Goal: Transaction & Acquisition: Purchase product/service

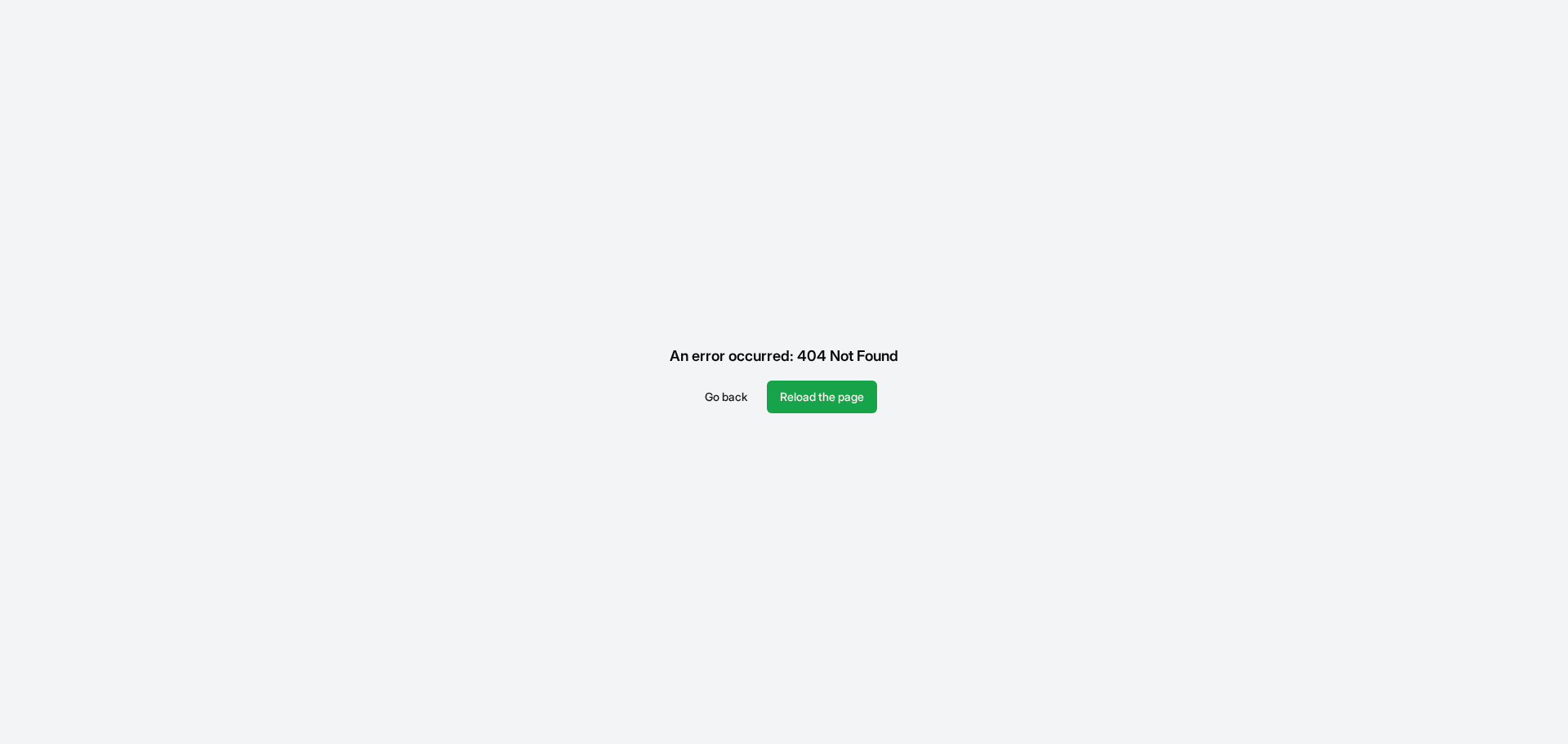
click at [709, 398] on button "Go back" at bounding box center [726, 396] width 69 height 33
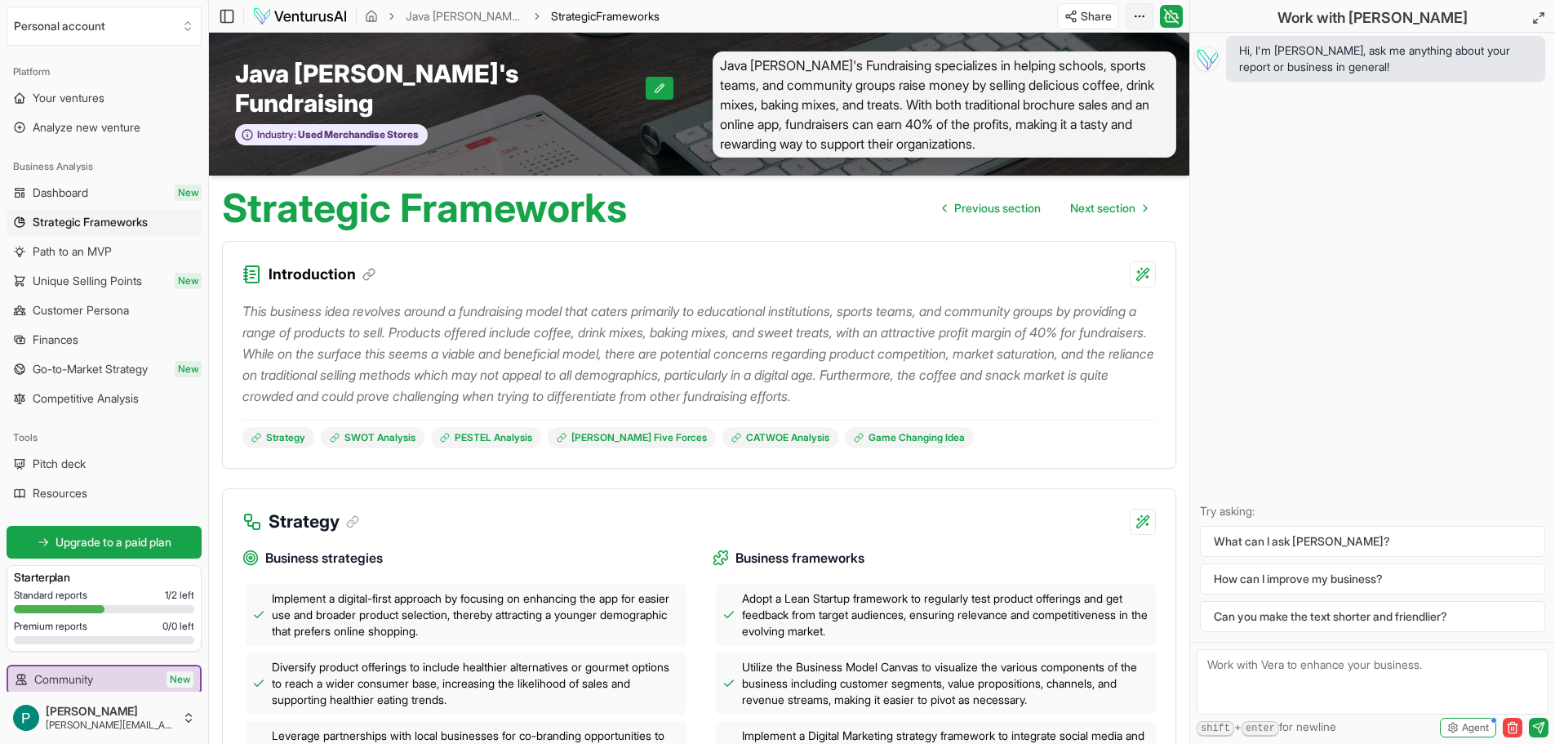
click at [1137, 20] on html "Personal account Platform Your ventures Analyze new venture Business Analysis D…" at bounding box center [777, 372] width 1555 height 744
click at [1084, 100] on div "Edit in Google Docs" at bounding box center [1077, 102] width 133 height 26
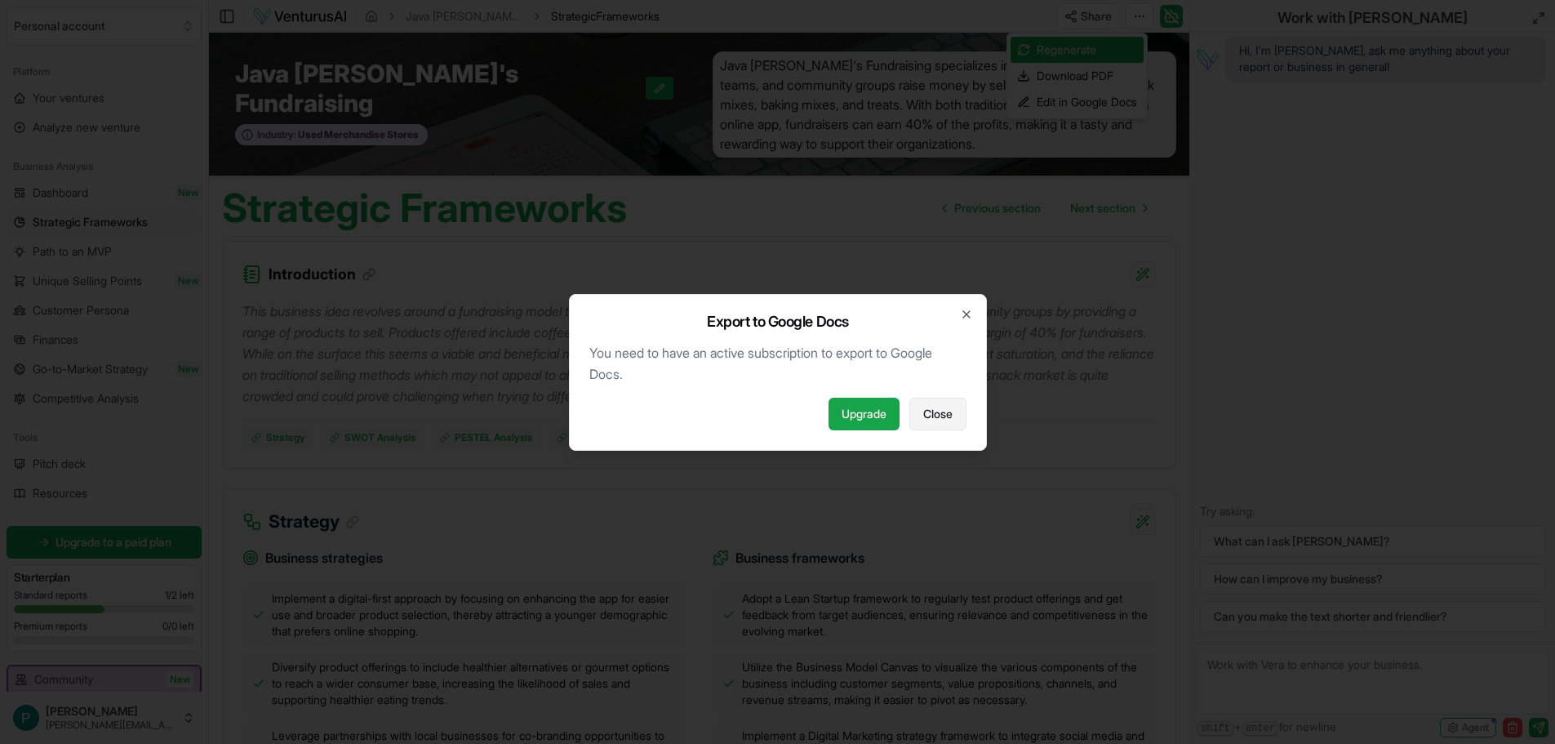
click at [949, 415] on span "Close" at bounding box center [937, 414] width 29 height 16
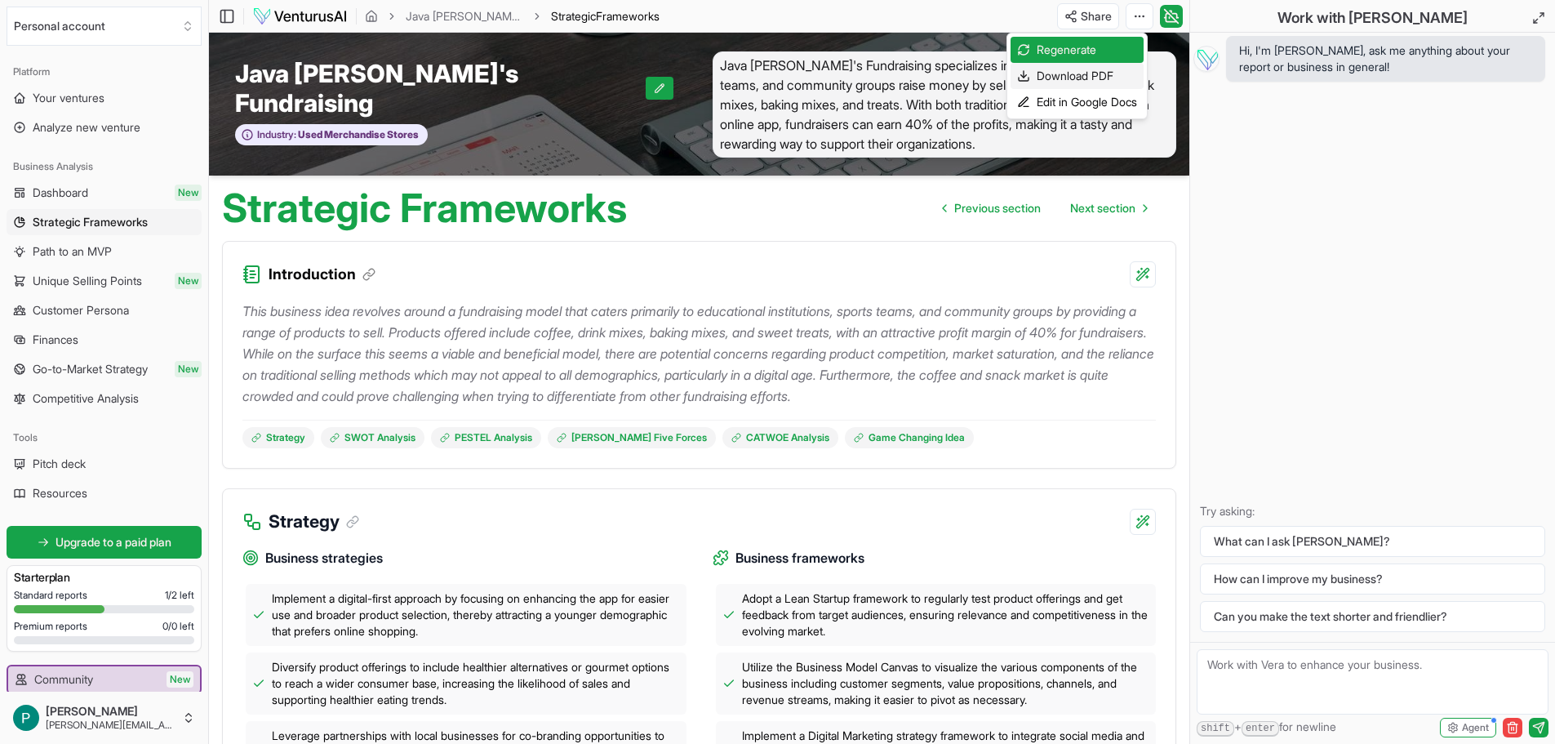
click at [1075, 73] on div "Download PDF" at bounding box center [1077, 76] width 133 height 26
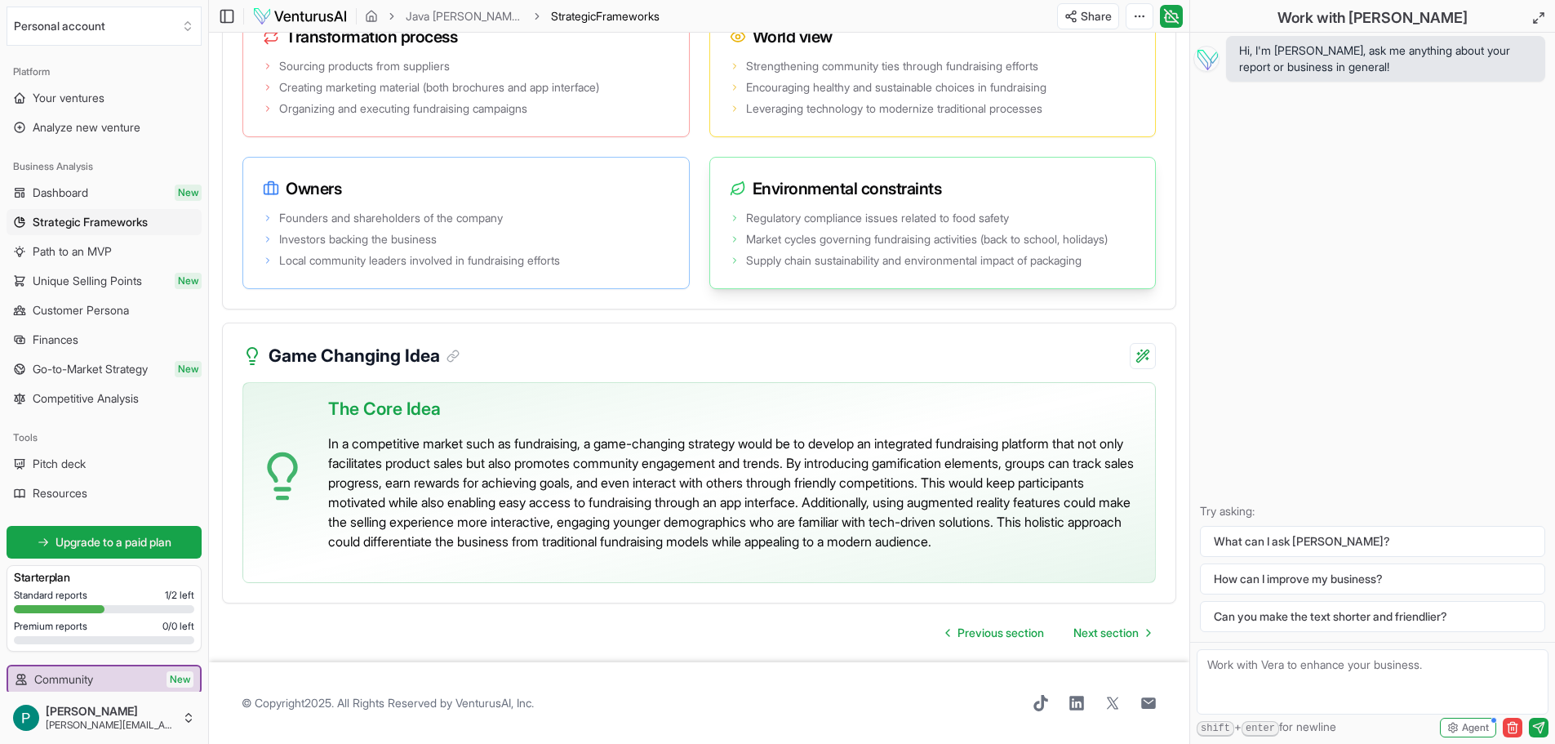
scroll to position [3432, 0]
click at [1100, 631] on span "Next section" at bounding box center [1106, 633] width 65 height 16
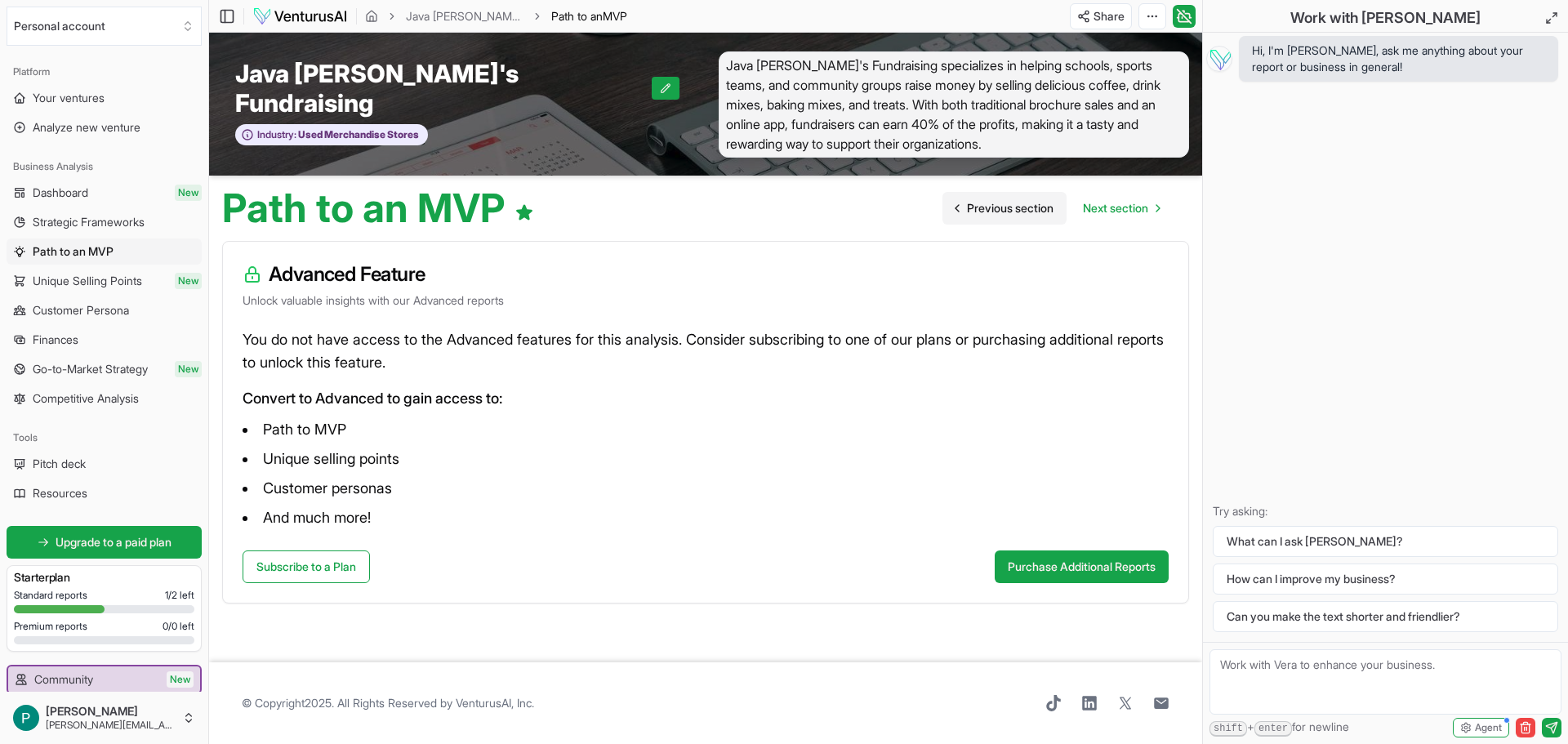
click at [967, 200] on span "Previous section" at bounding box center [1010, 208] width 87 height 16
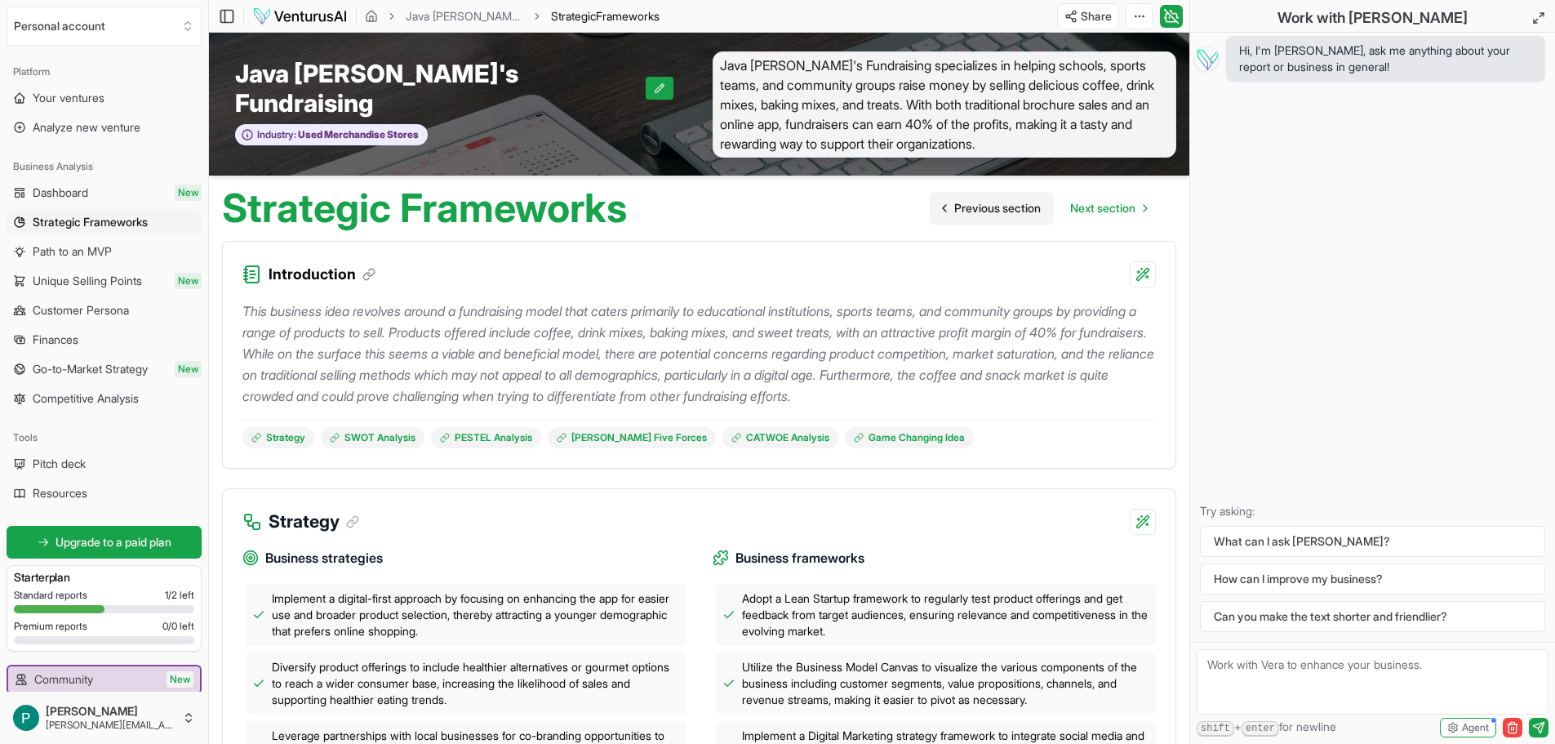
click at [962, 200] on span "Previous section" at bounding box center [997, 208] width 87 height 16
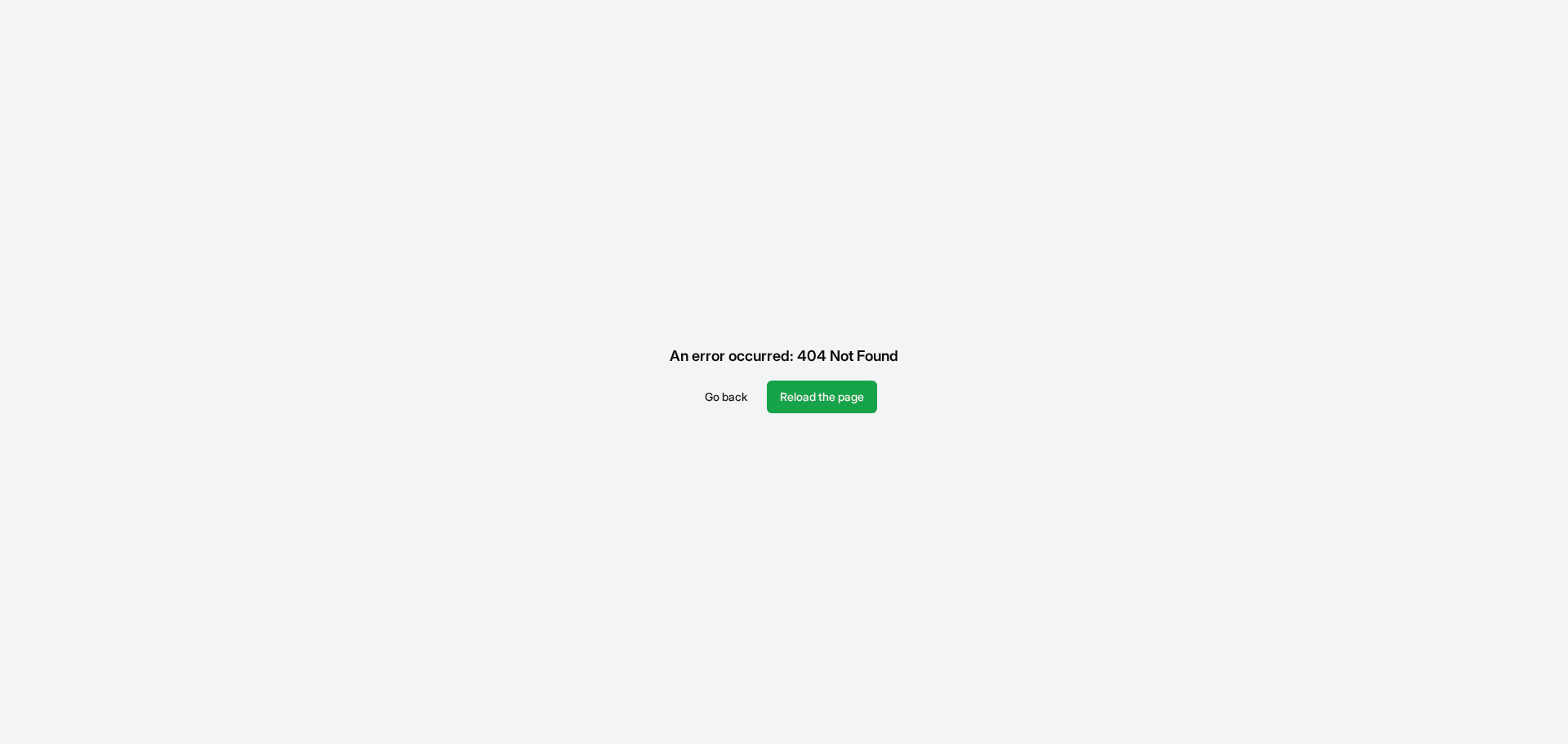
click at [718, 391] on button "Go back" at bounding box center [726, 396] width 69 height 33
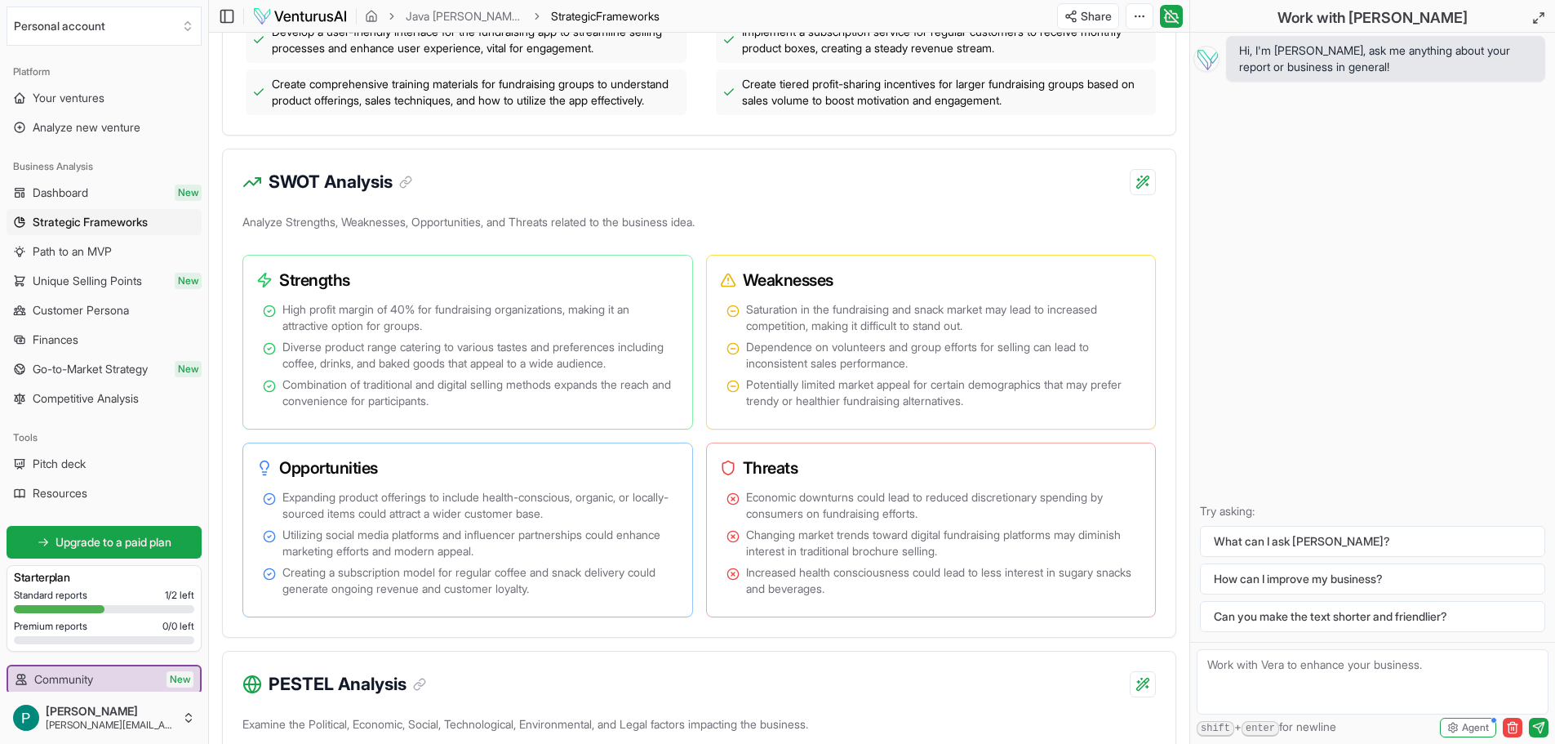
scroll to position [898, 0]
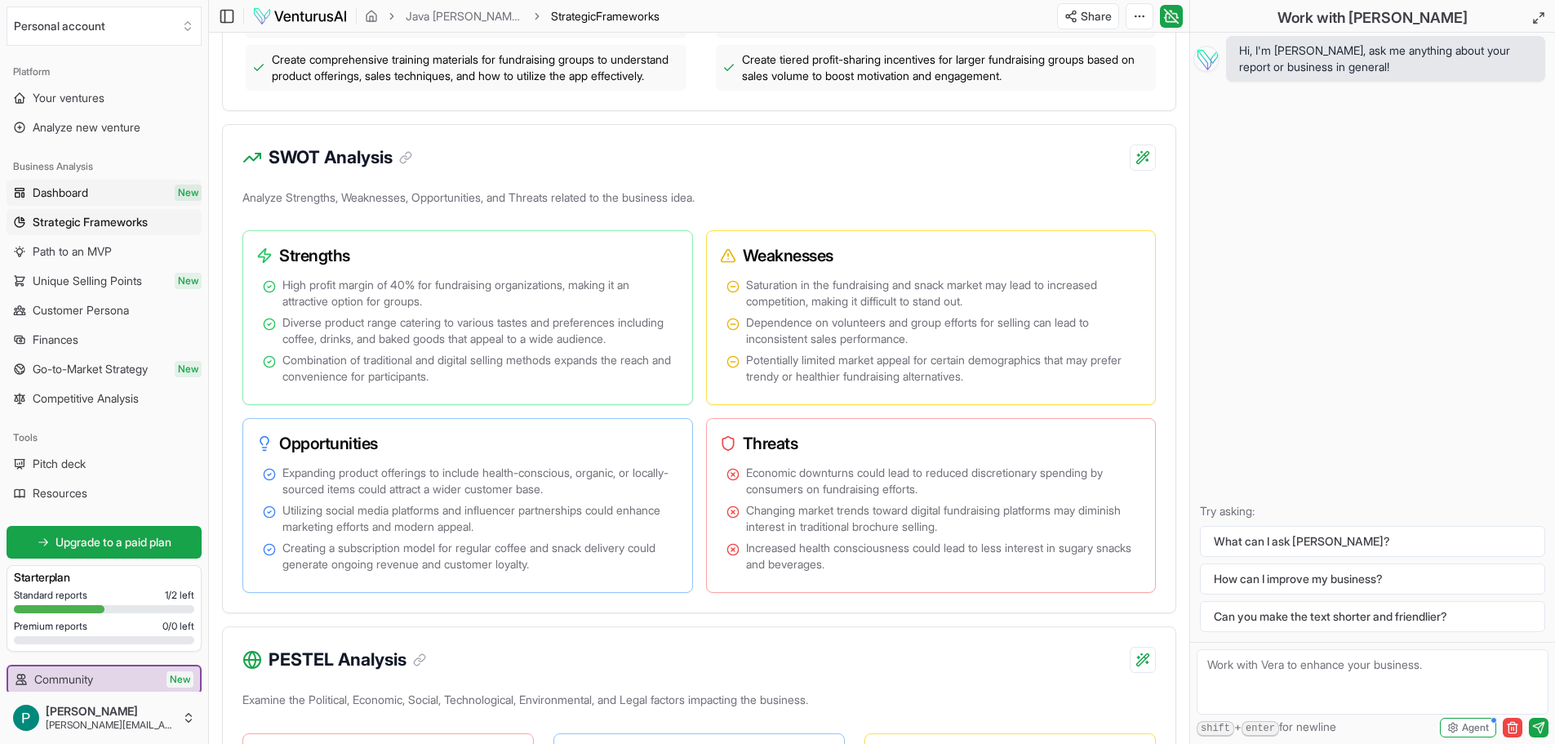
click at [78, 198] on span "Dashboard" at bounding box center [61, 193] width 56 height 16
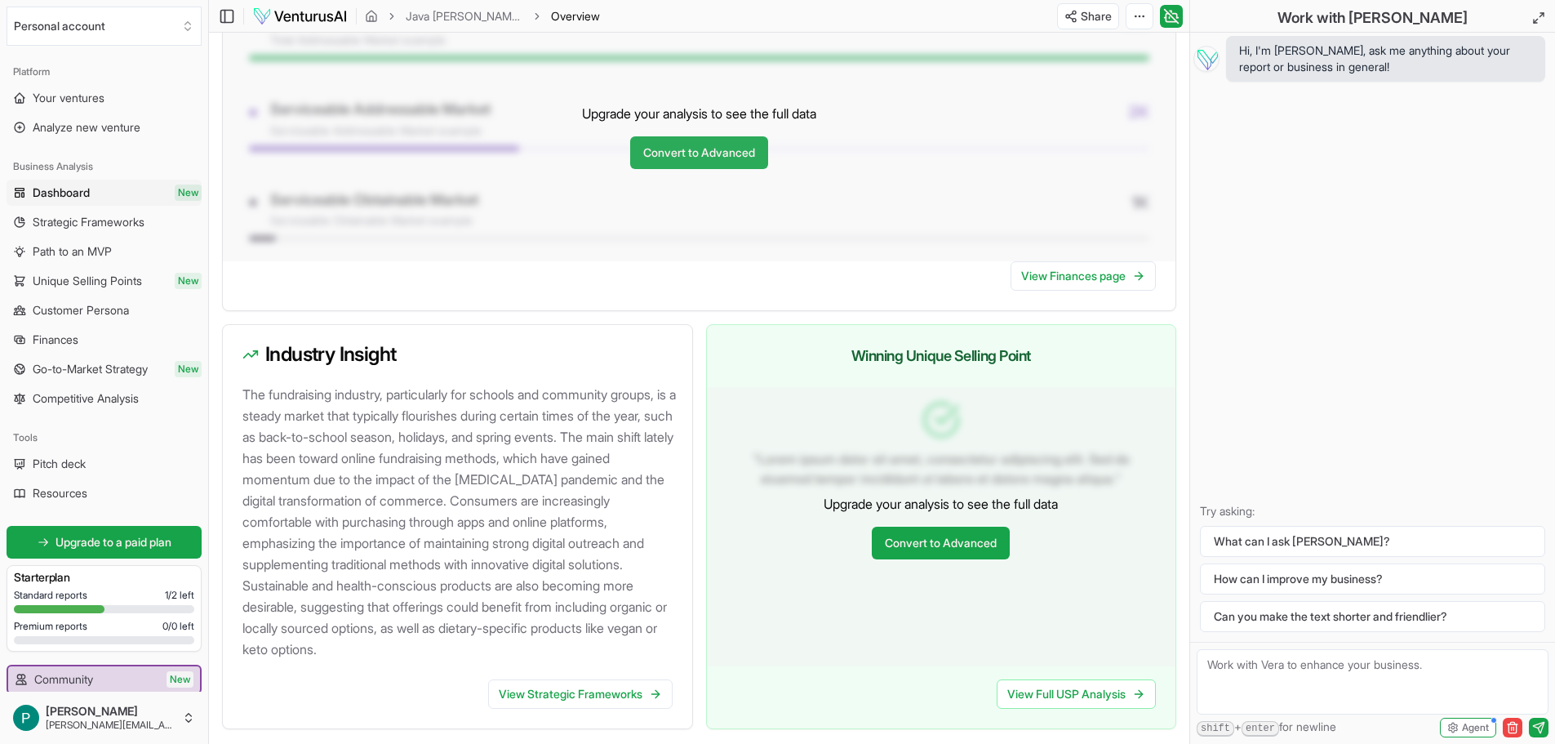
scroll to position [1470, 0]
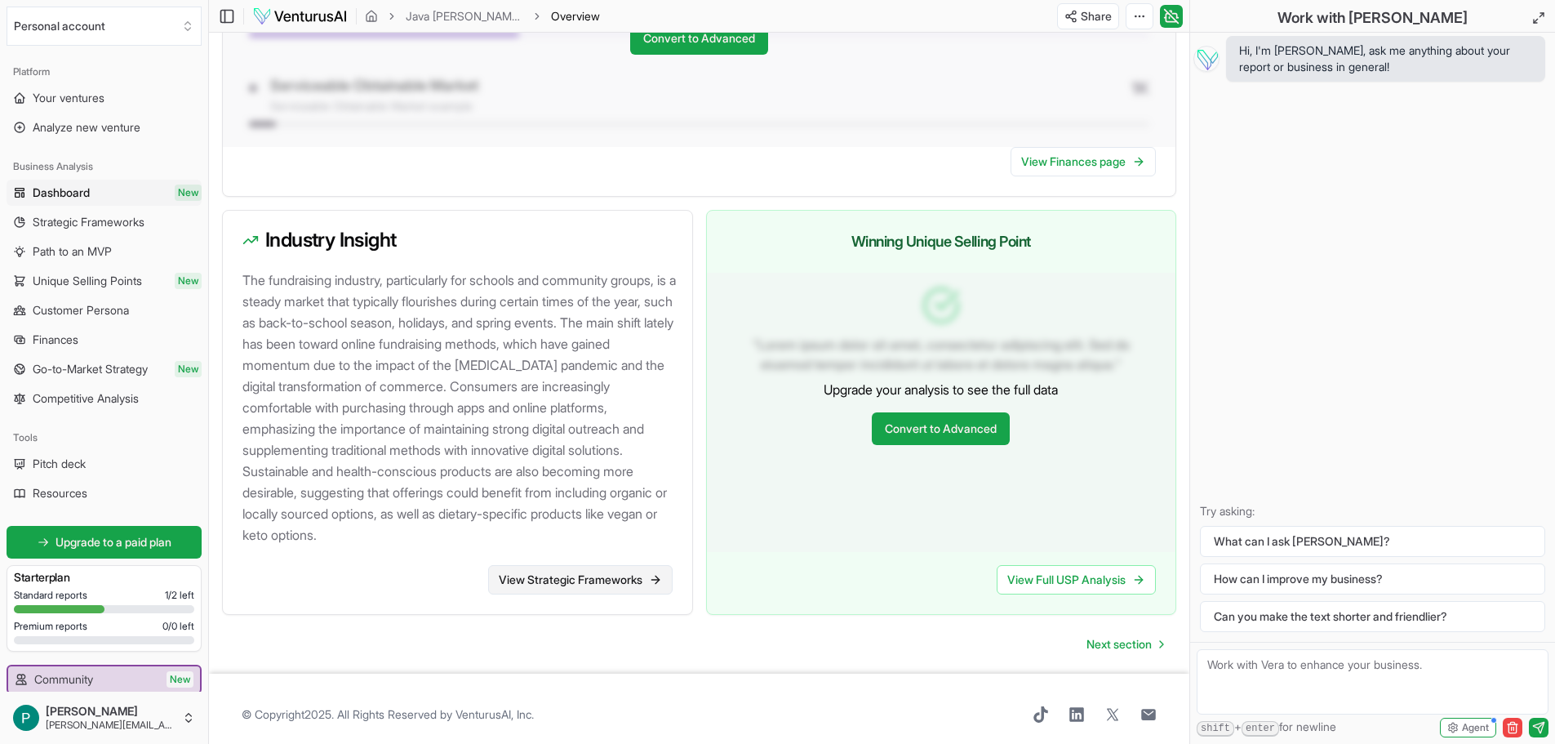
click at [544, 566] on link "View Strategic Frameworks" at bounding box center [580, 579] width 185 height 29
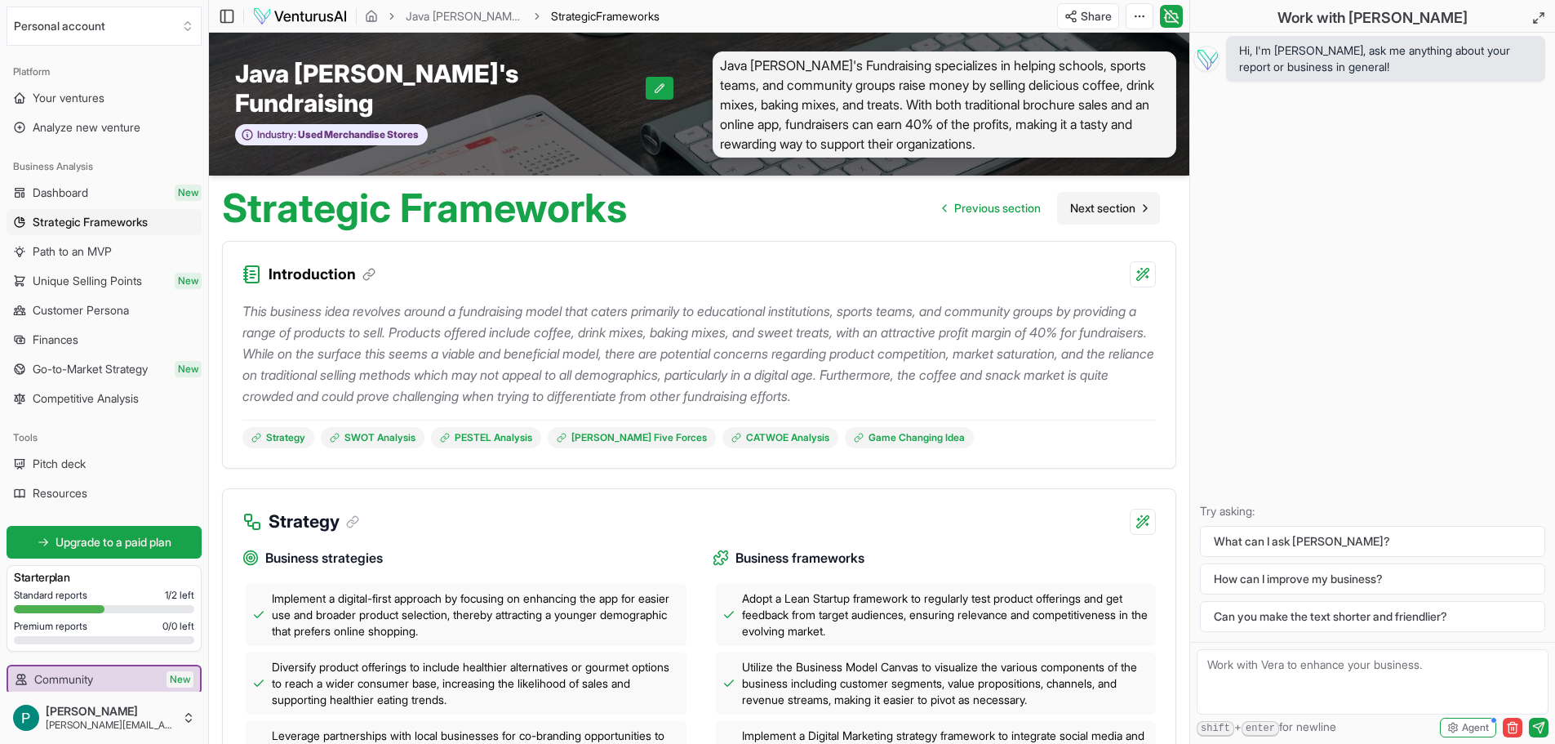
click at [1090, 200] on span "Next section" at bounding box center [1102, 208] width 65 height 16
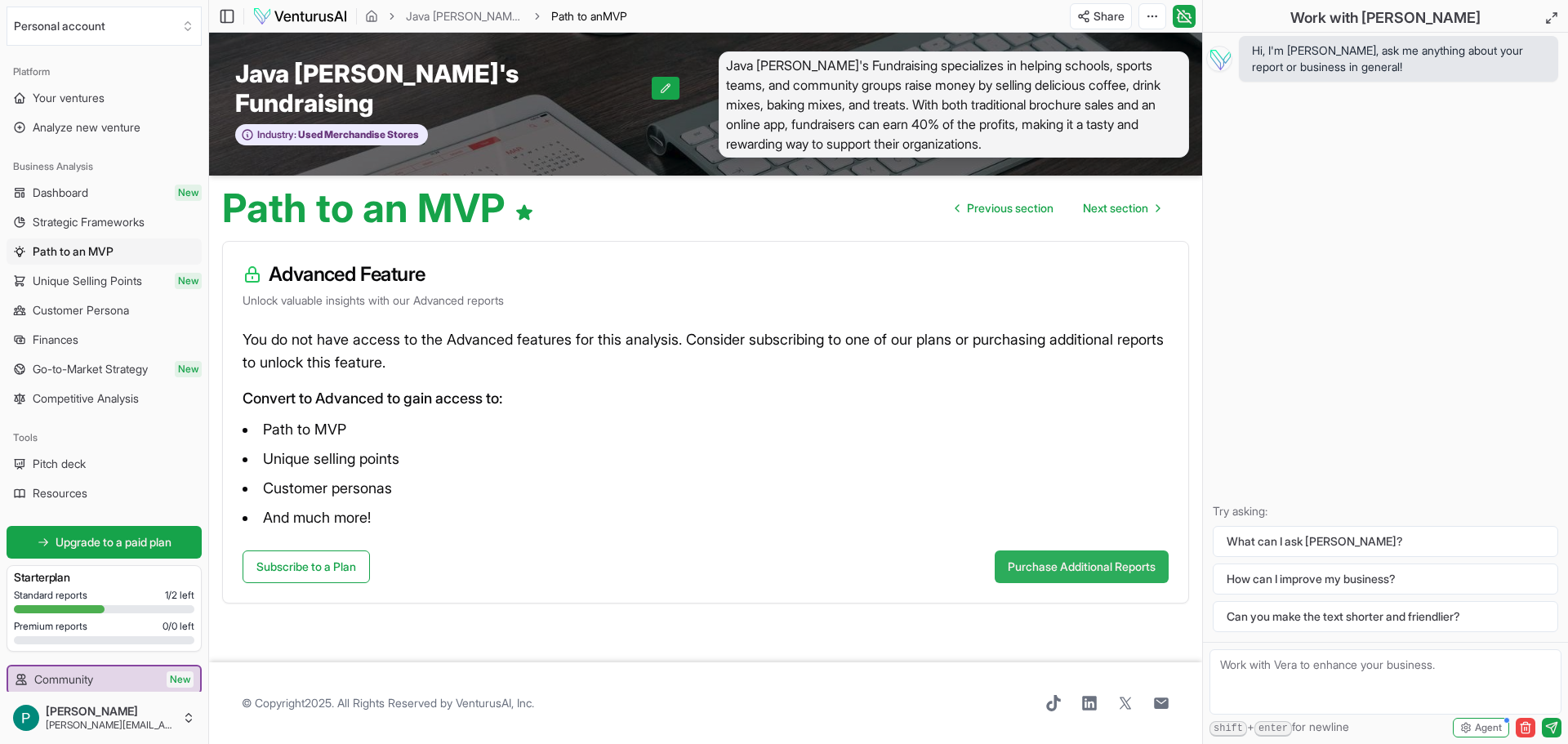
click at [1047, 555] on button "Purchase Additional Reports" at bounding box center [1081, 566] width 174 height 33
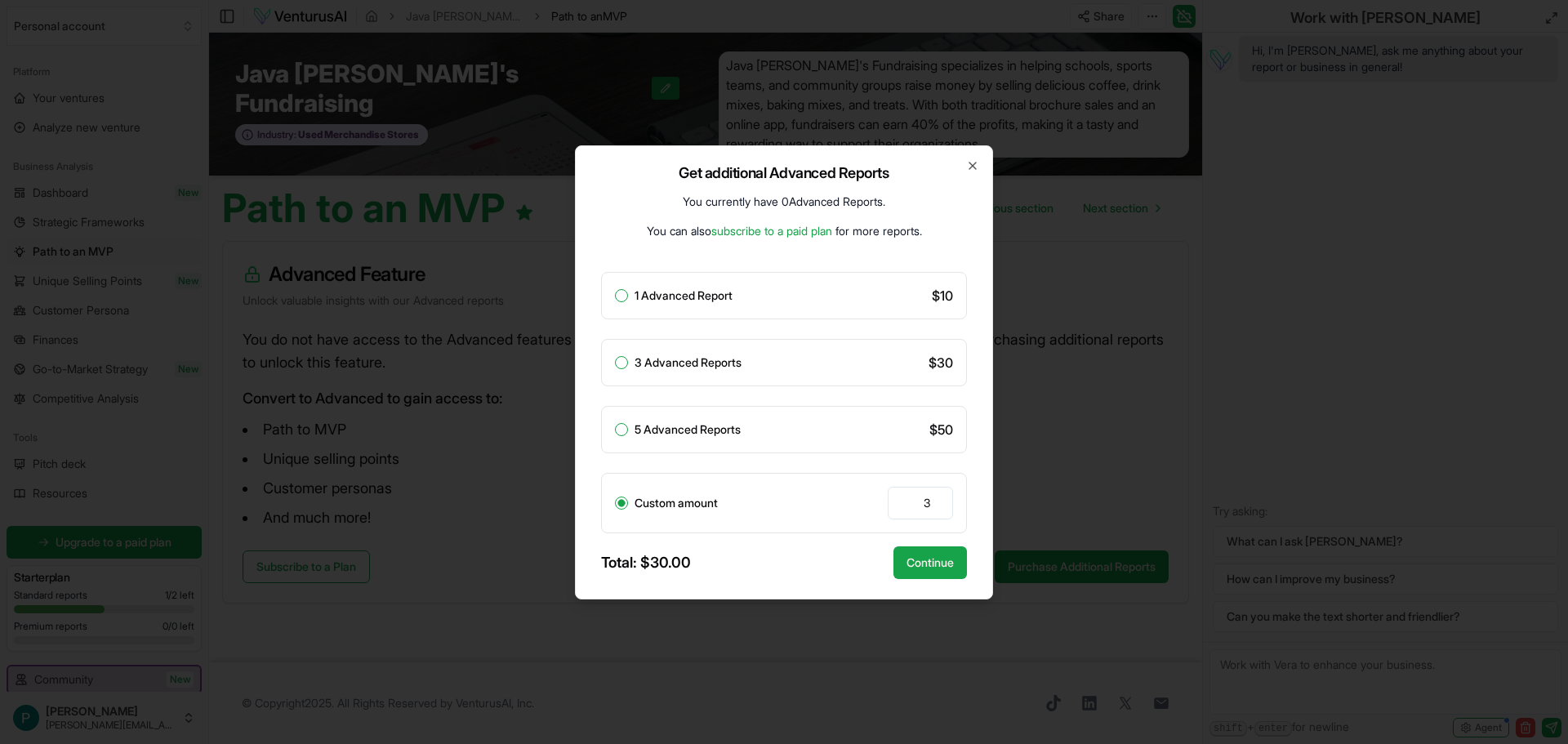
click at [621, 293] on button "1 Advanced Report" at bounding box center [621, 295] width 13 height 13
click at [935, 559] on button "Continue" at bounding box center [929, 562] width 73 height 33
click at [923, 566] on button "Continue" at bounding box center [929, 562] width 73 height 33
click at [953, 561] on button "Continue" at bounding box center [929, 562] width 73 height 33
click at [622, 363] on button "3 Advanced Reports" at bounding box center [621, 362] width 13 height 13
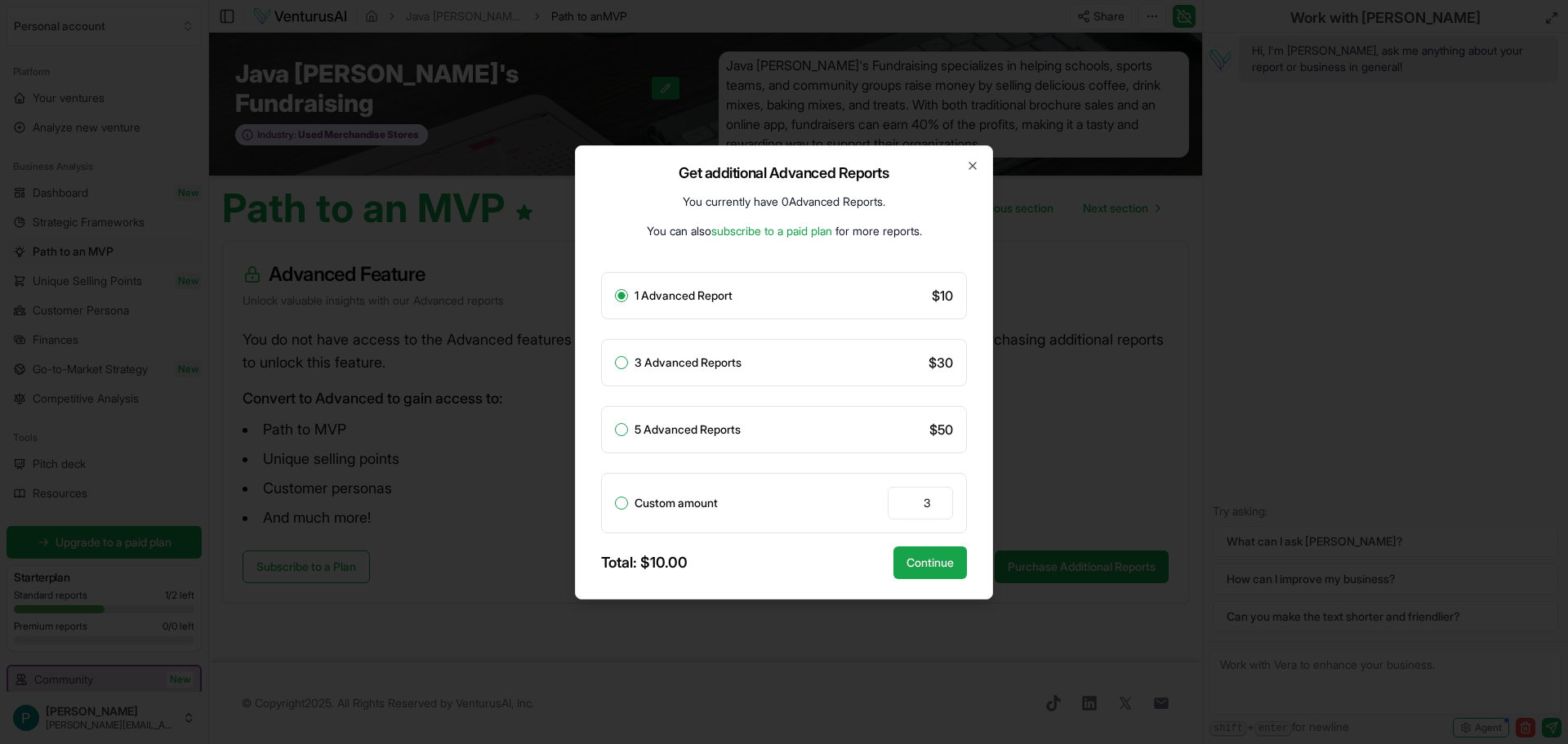
radio input "false"
radio input "true"
click at [914, 558] on button "Continue" at bounding box center [929, 562] width 73 height 33
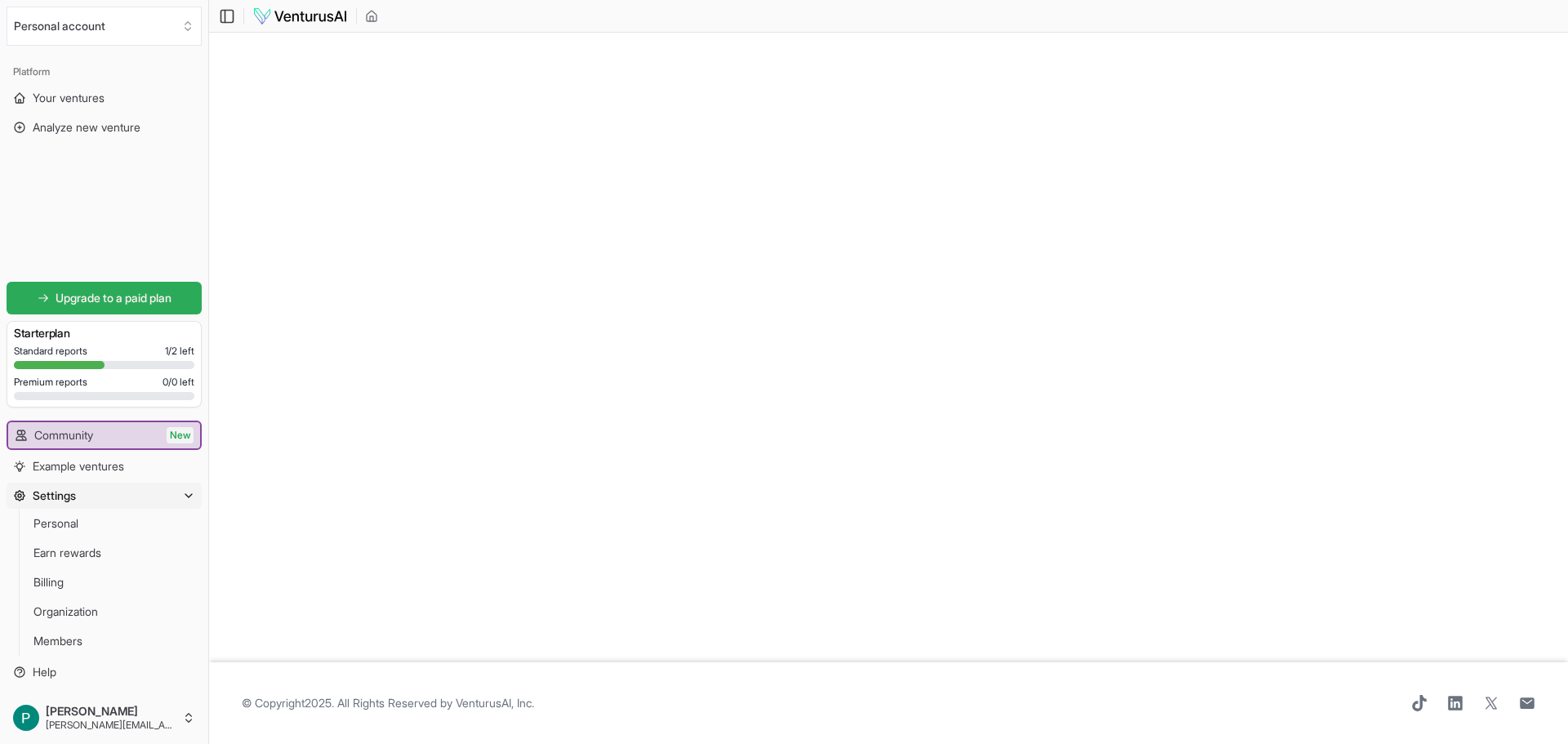
click at [125, 291] on span "Upgrade to a paid plan" at bounding box center [114, 298] width 116 height 16
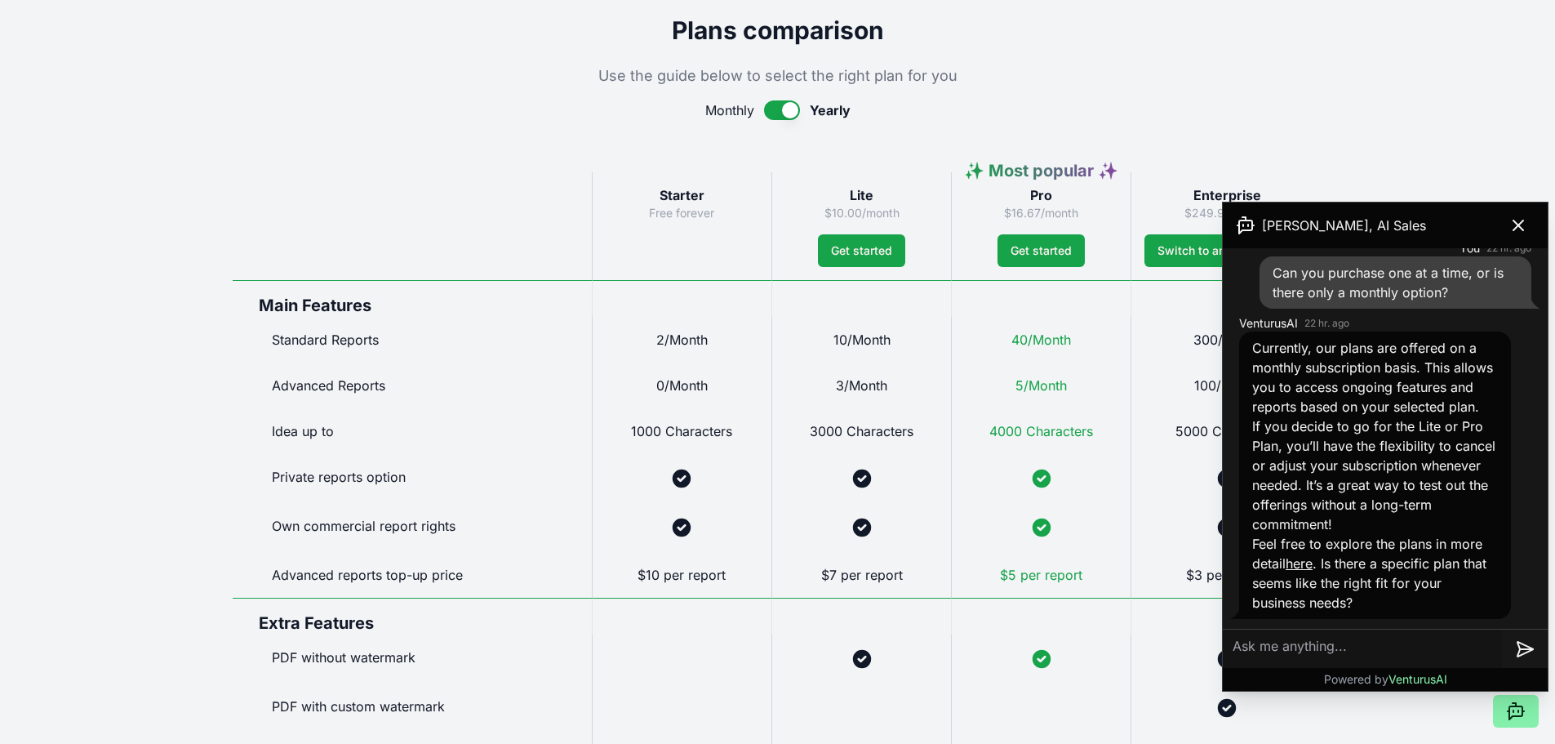
scroll to position [735, 0]
click at [1522, 223] on icon at bounding box center [1519, 225] width 10 height 10
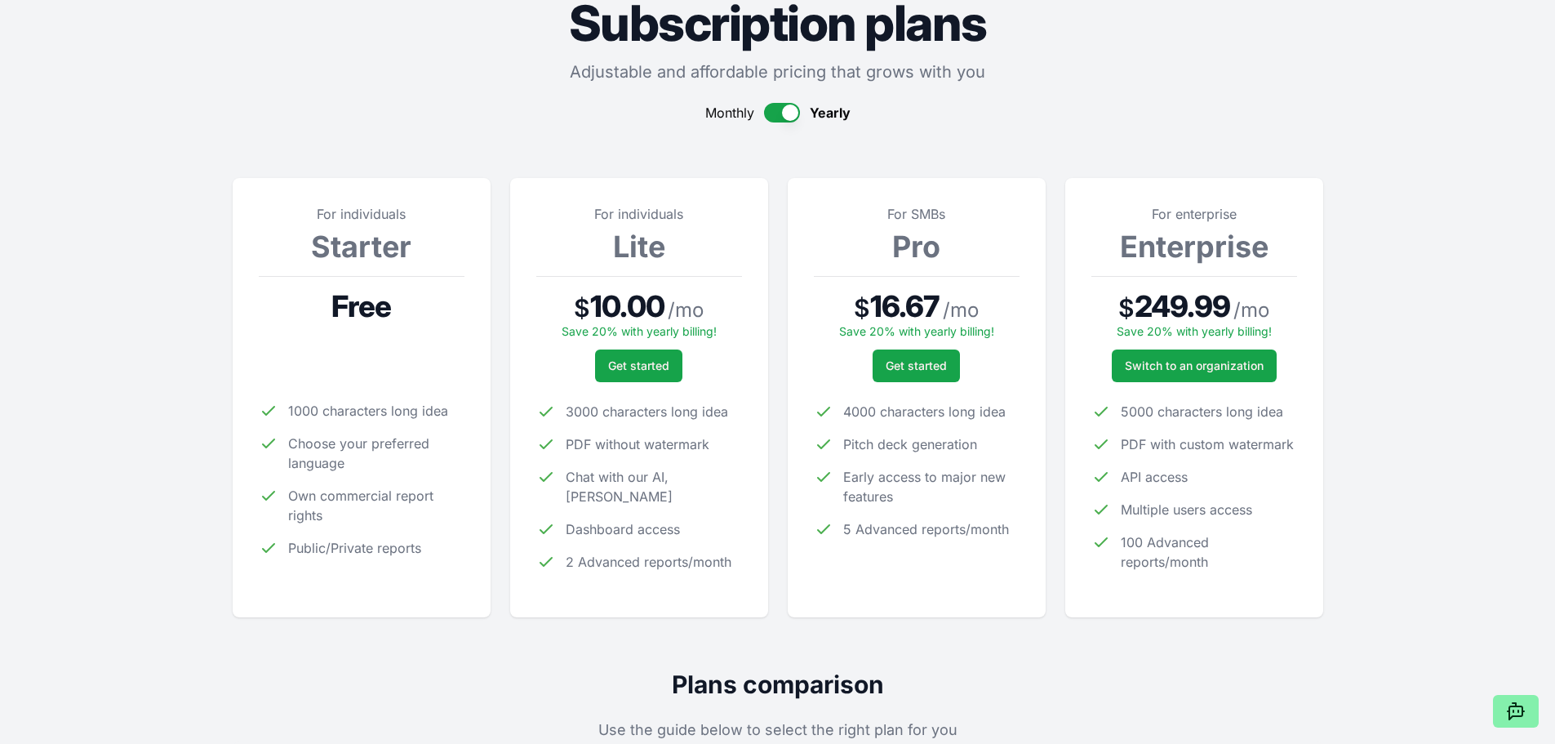
scroll to position [0, 0]
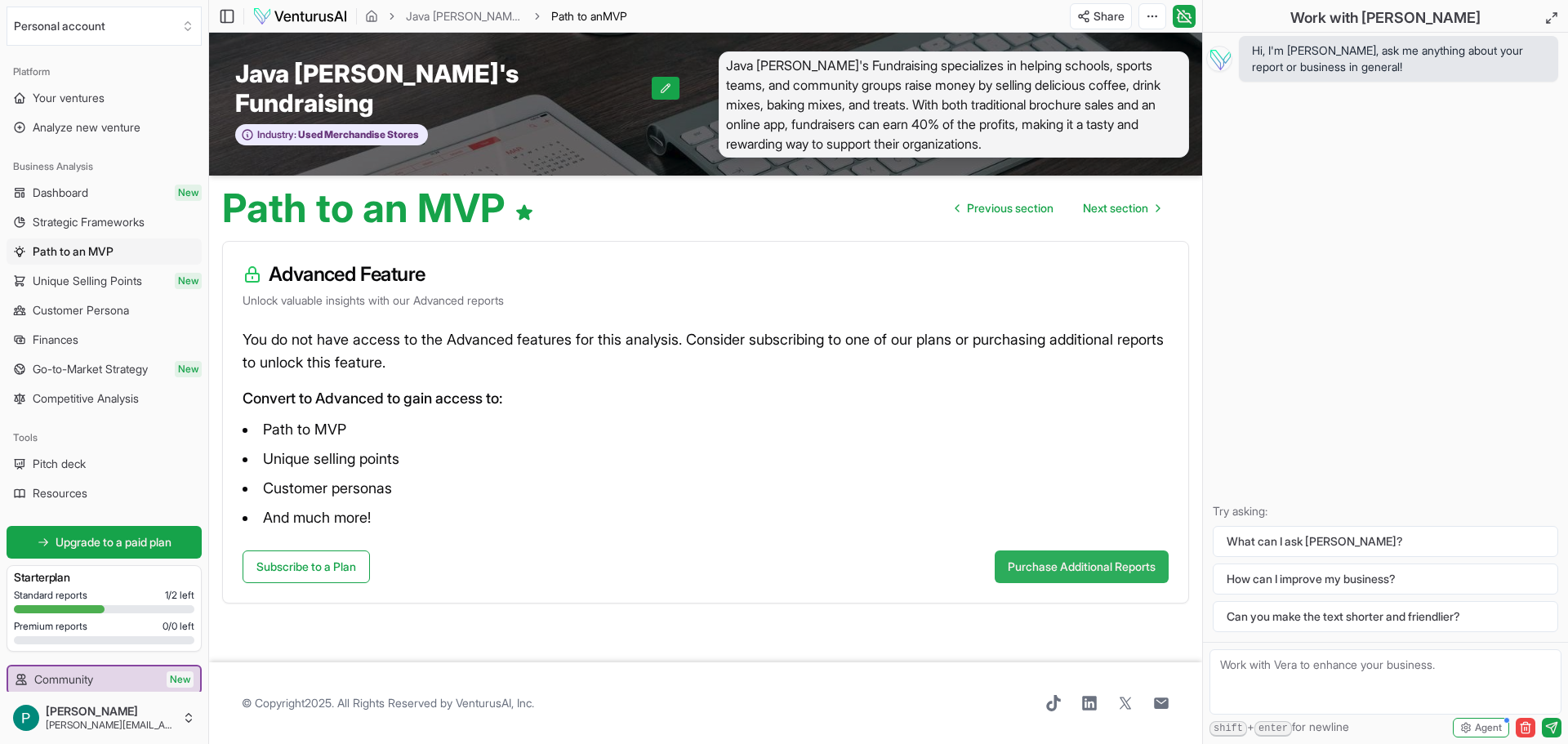
click at [1074, 550] on button "Purchase Additional Reports" at bounding box center [1081, 566] width 174 height 33
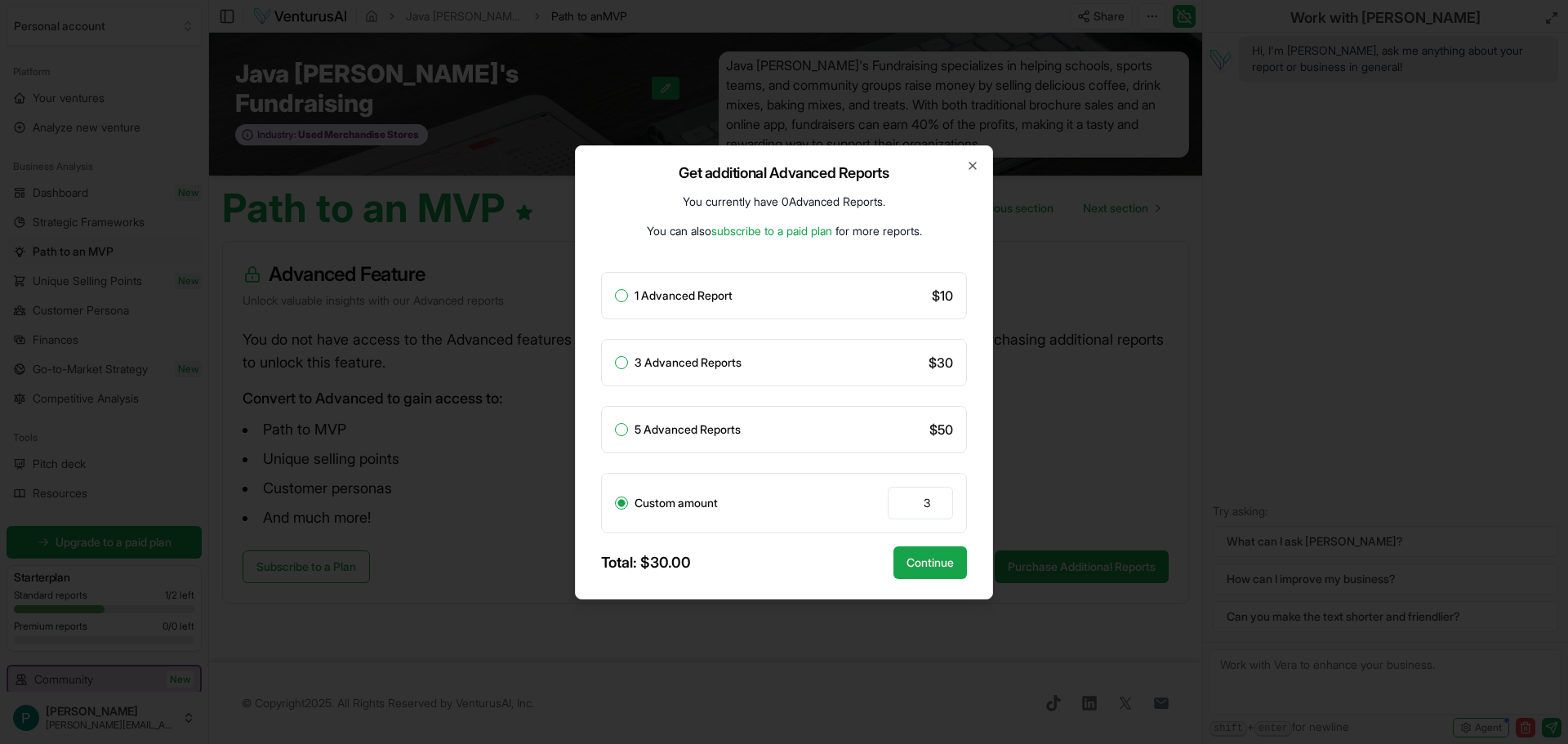
click at [629, 300] on div "1 Advanced Report" at bounding box center [674, 295] width 118 height 13
click at [617, 292] on button "1 Advanced Report" at bounding box center [621, 295] width 13 height 13
radio input "true"
click at [925, 563] on button "Continue" at bounding box center [929, 562] width 73 height 33
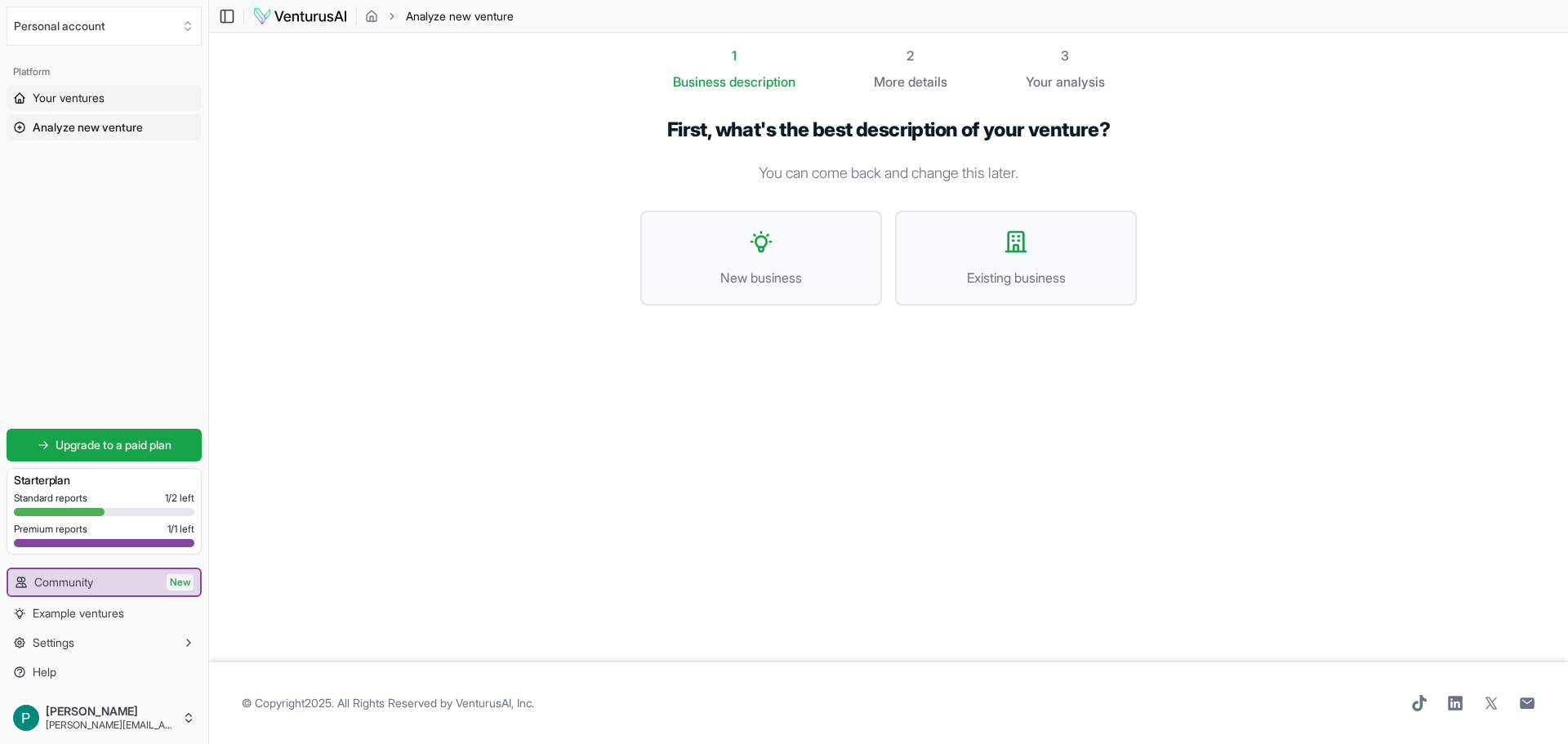
click at [78, 102] on span "Your ventures" at bounding box center [69, 98] width 72 height 16
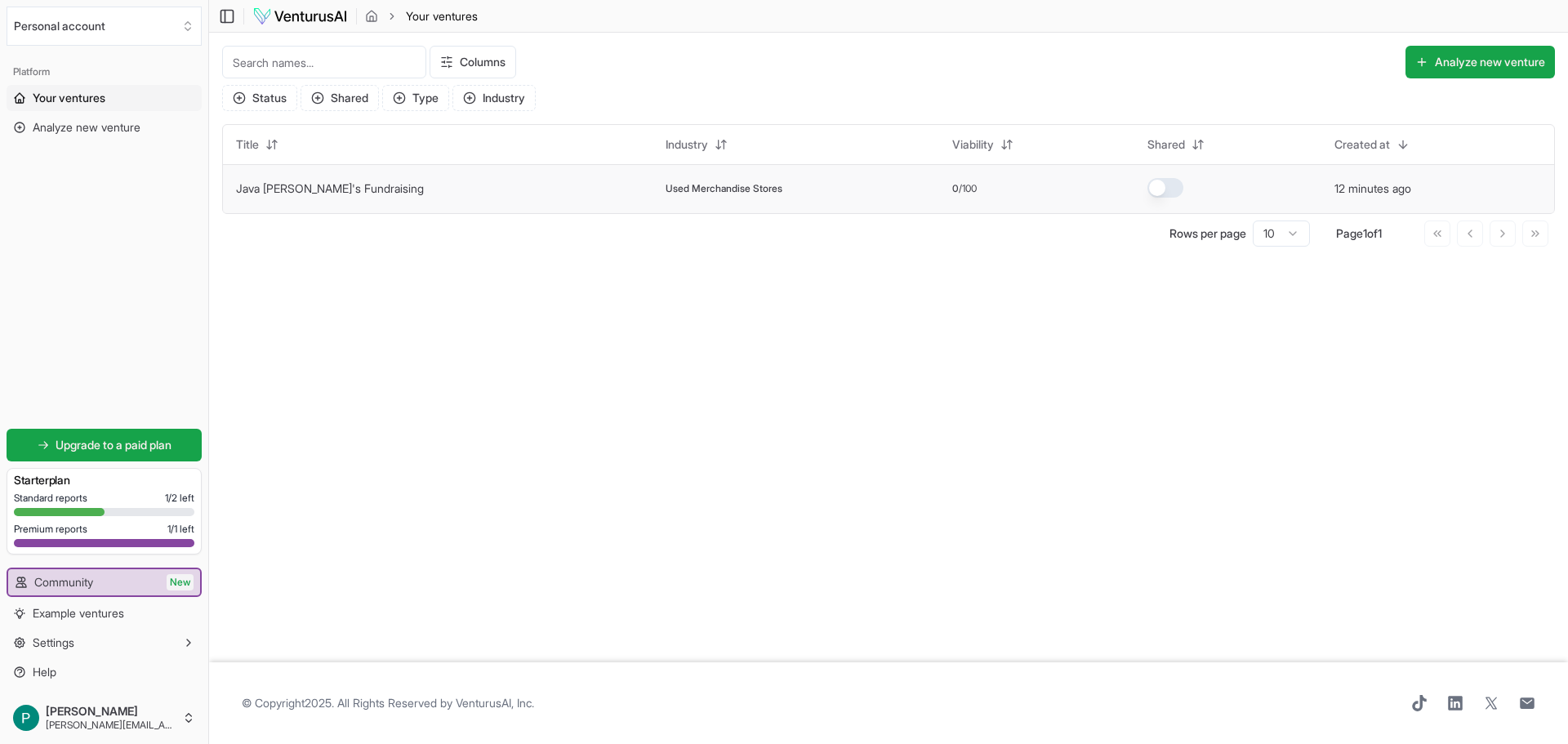
click at [813, 198] on td "Used Merchandise Stores" at bounding box center [795, 188] width 287 height 49
click at [1334, 190] on button "12 minutes ago" at bounding box center [1372, 188] width 77 height 16
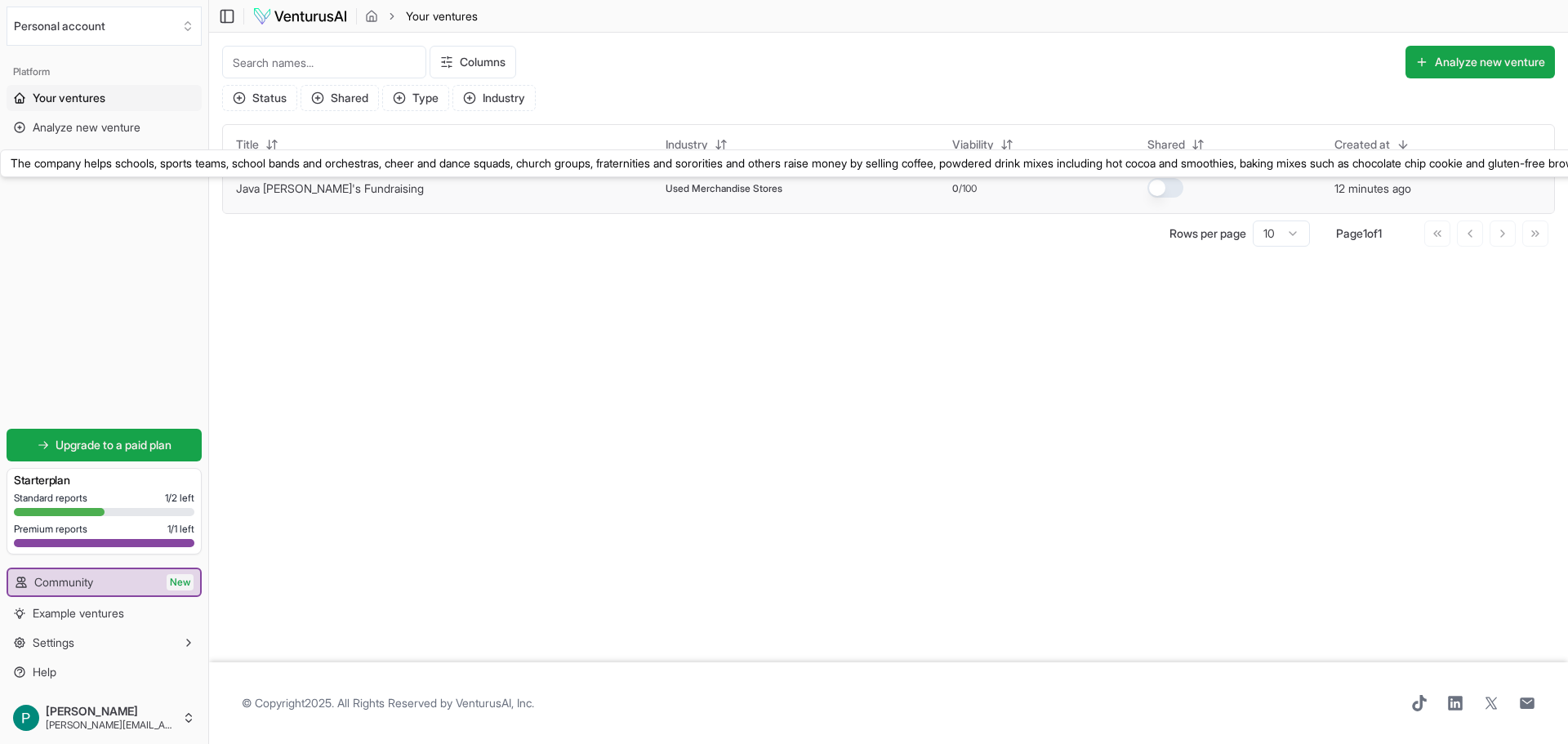
click at [318, 185] on link "Java [PERSON_NAME]'s Fundraising" at bounding box center [330, 188] width 188 height 14
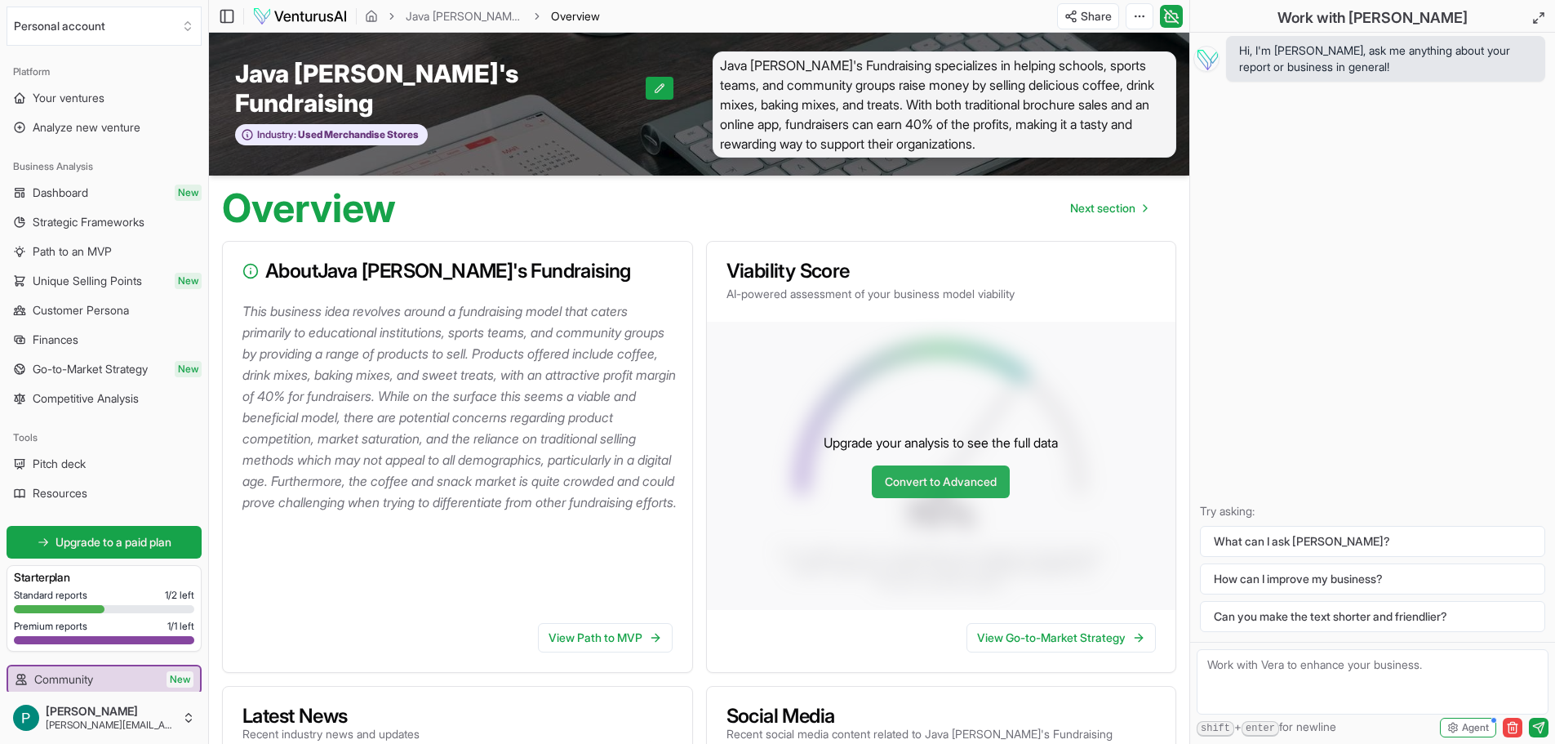
click at [932, 471] on link "Convert to Advanced" at bounding box center [941, 481] width 138 height 33
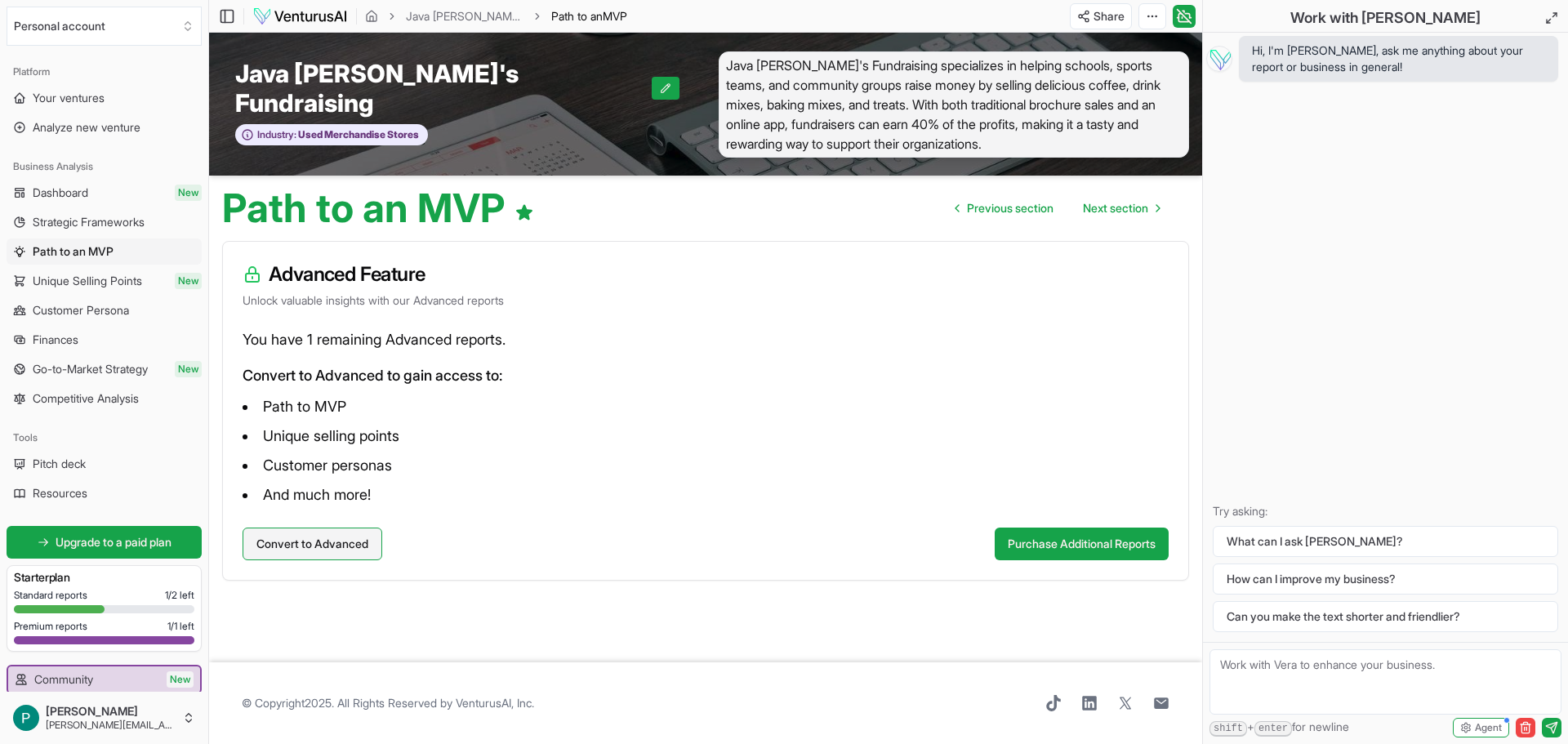
click at [297, 536] on button "Convert to Advanced" at bounding box center [312, 543] width 140 height 33
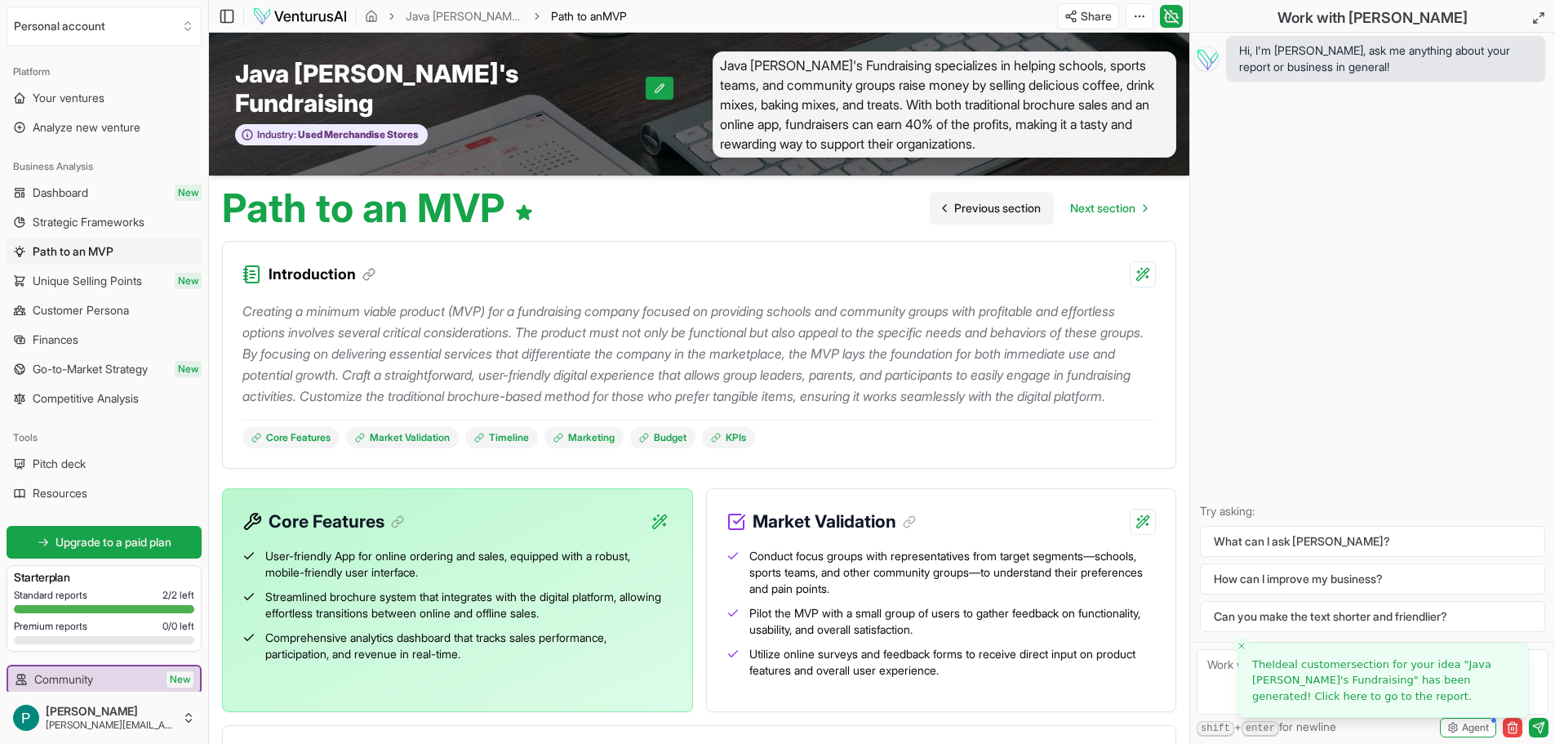
click at [990, 200] on span "Previous section" at bounding box center [997, 208] width 87 height 16
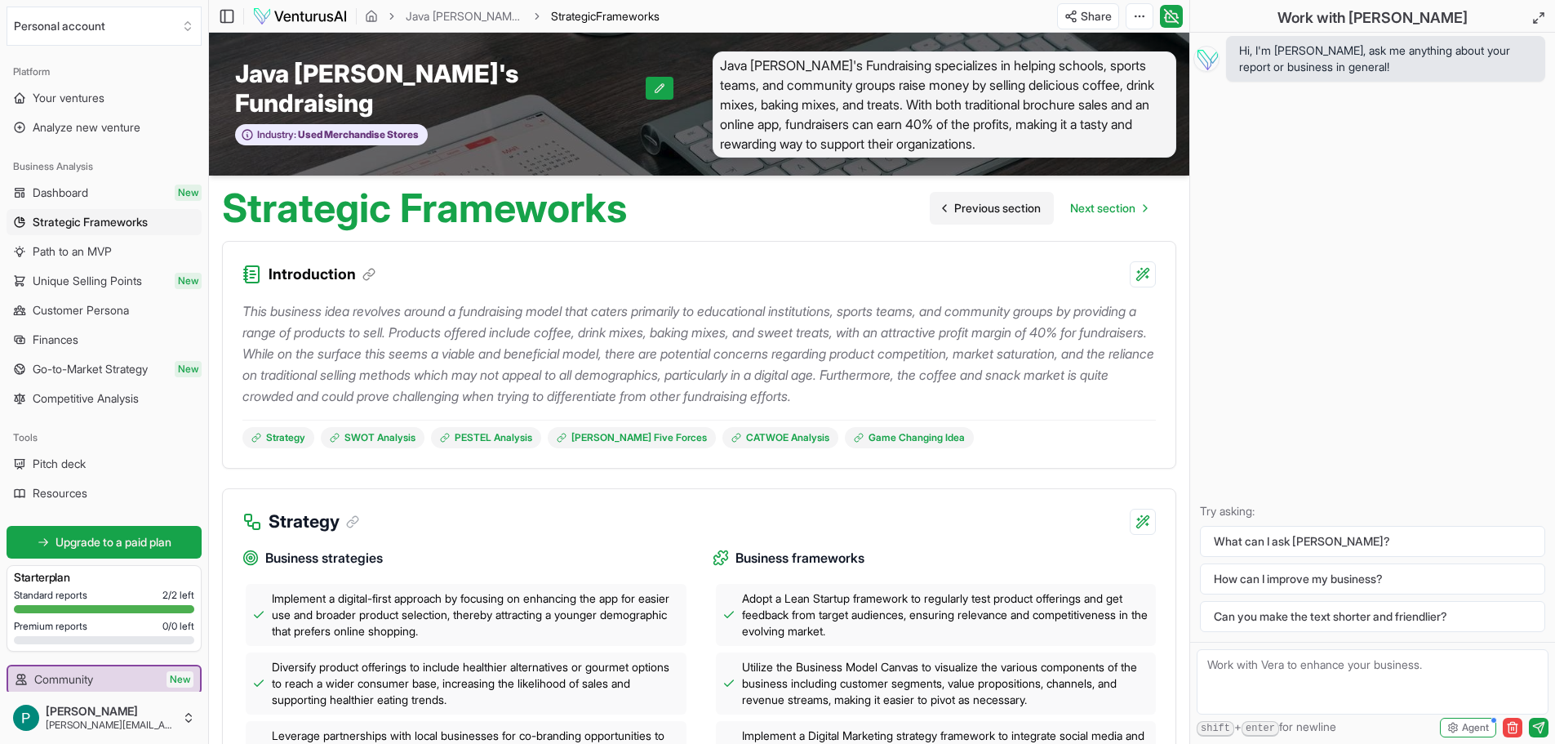
click at [985, 200] on span "Previous section" at bounding box center [997, 208] width 87 height 16
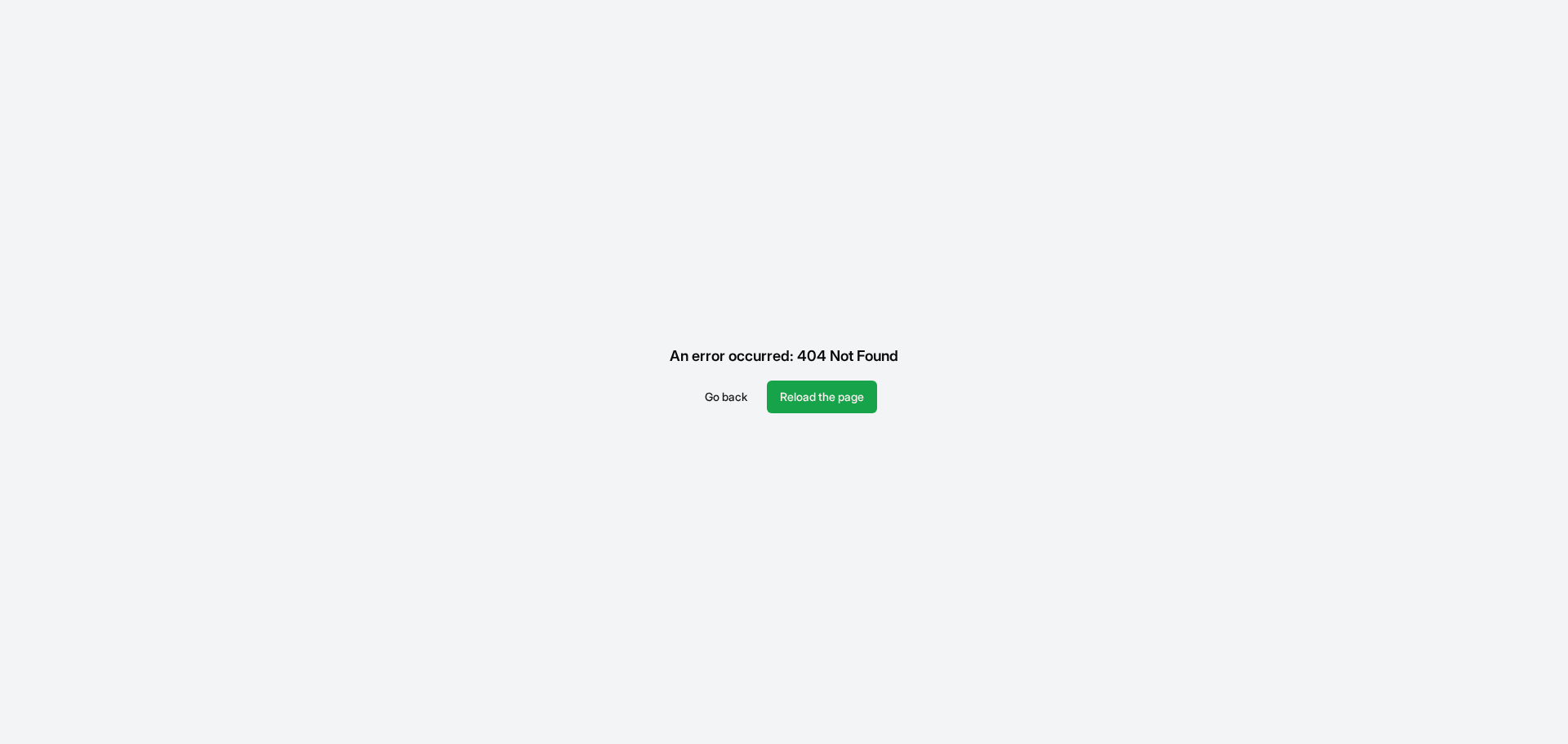
click at [718, 406] on button "Go back" at bounding box center [726, 396] width 69 height 33
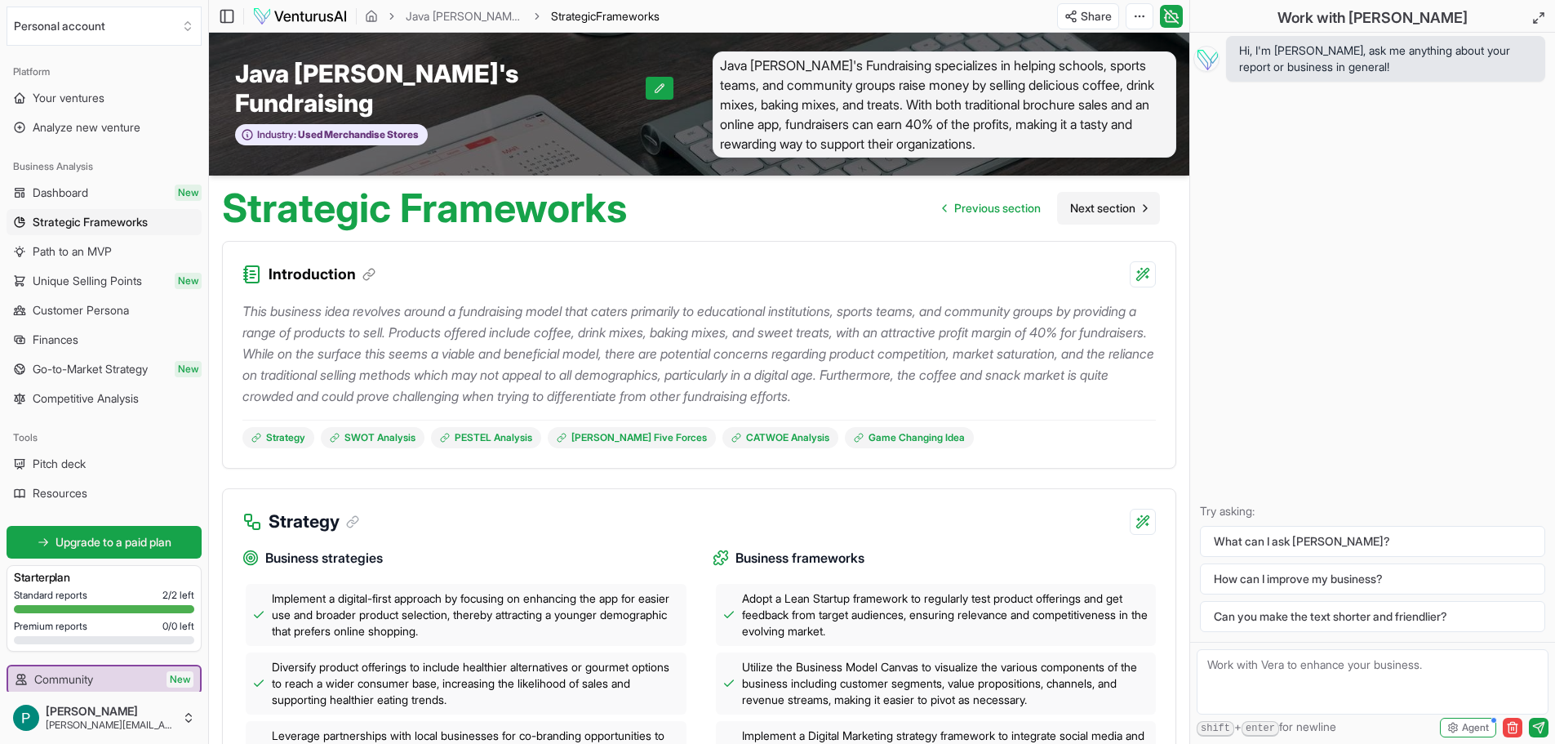
click at [1106, 200] on span "Next section" at bounding box center [1102, 208] width 65 height 16
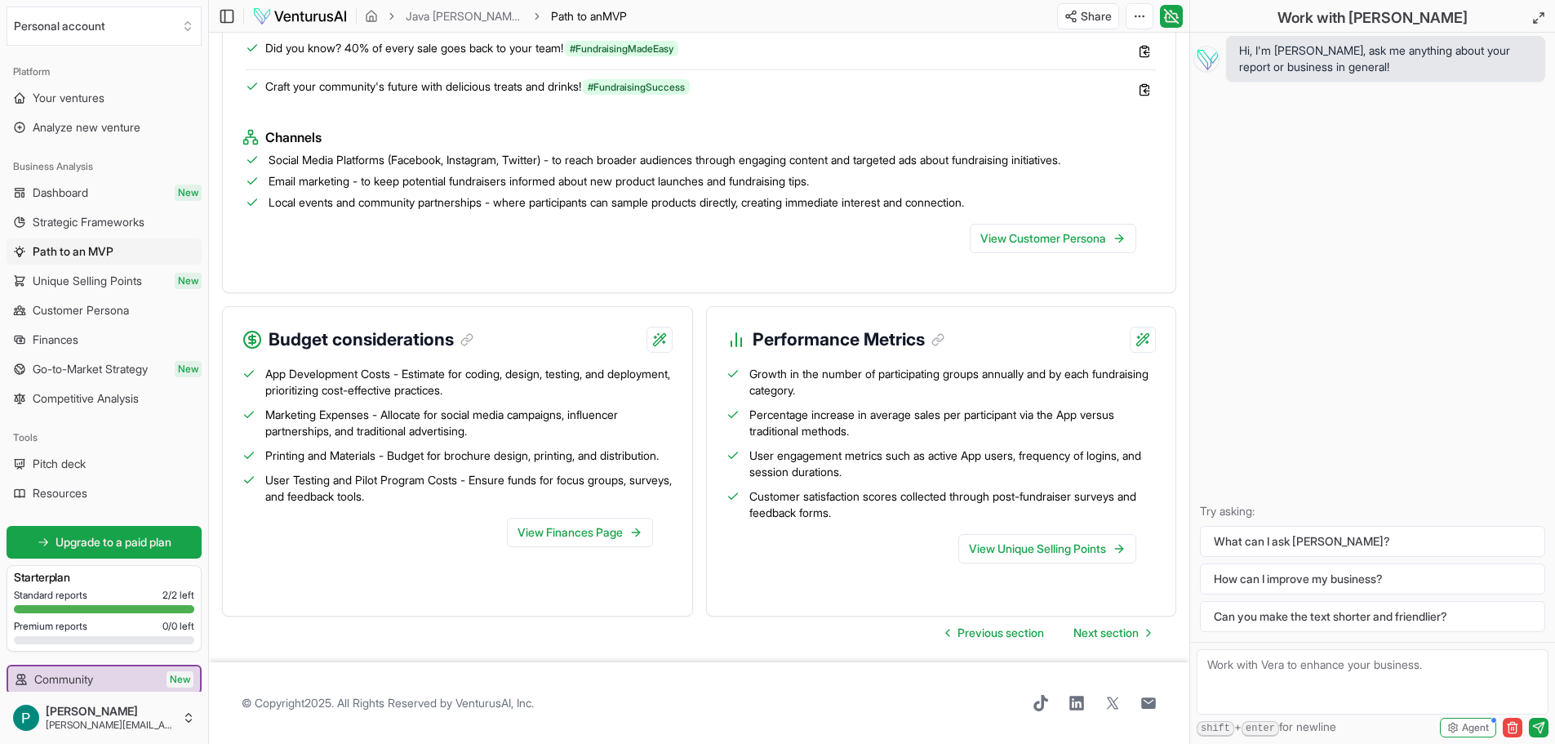
scroll to position [1679, 0]
click at [1092, 641] on span "Next section" at bounding box center [1106, 633] width 65 height 16
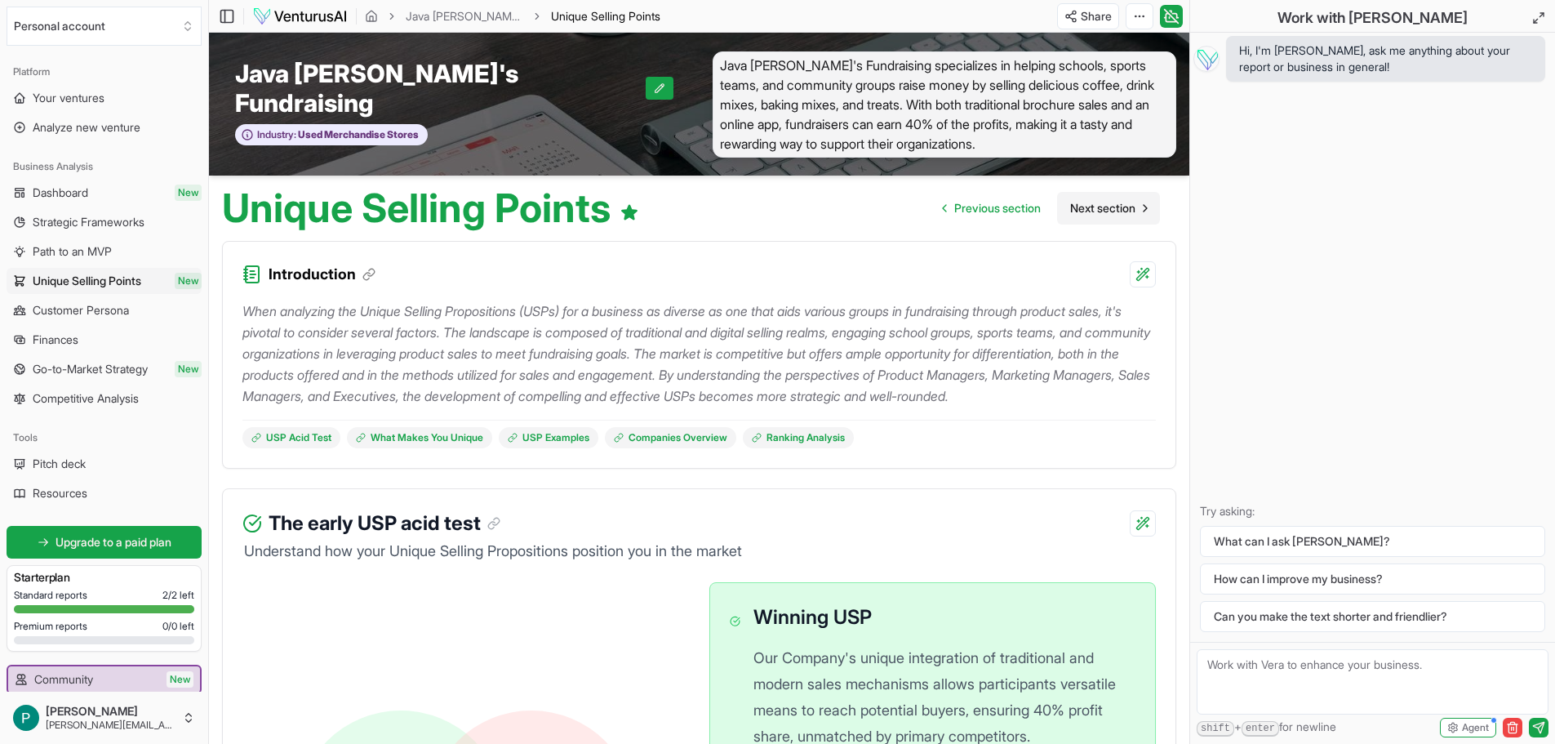
click at [1102, 200] on span "Next section" at bounding box center [1102, 208] width 65 height 16
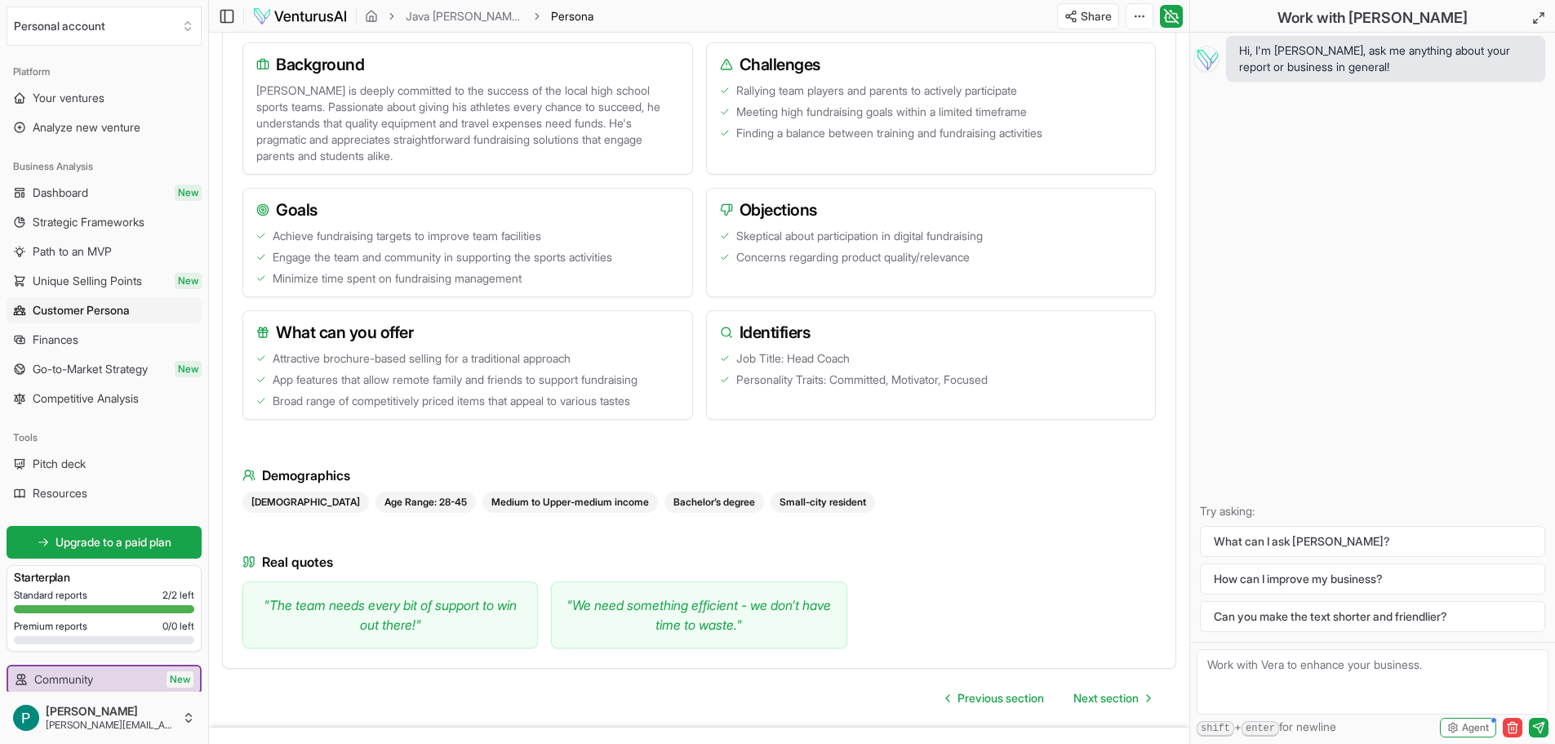
scroll to position [1296, 0]
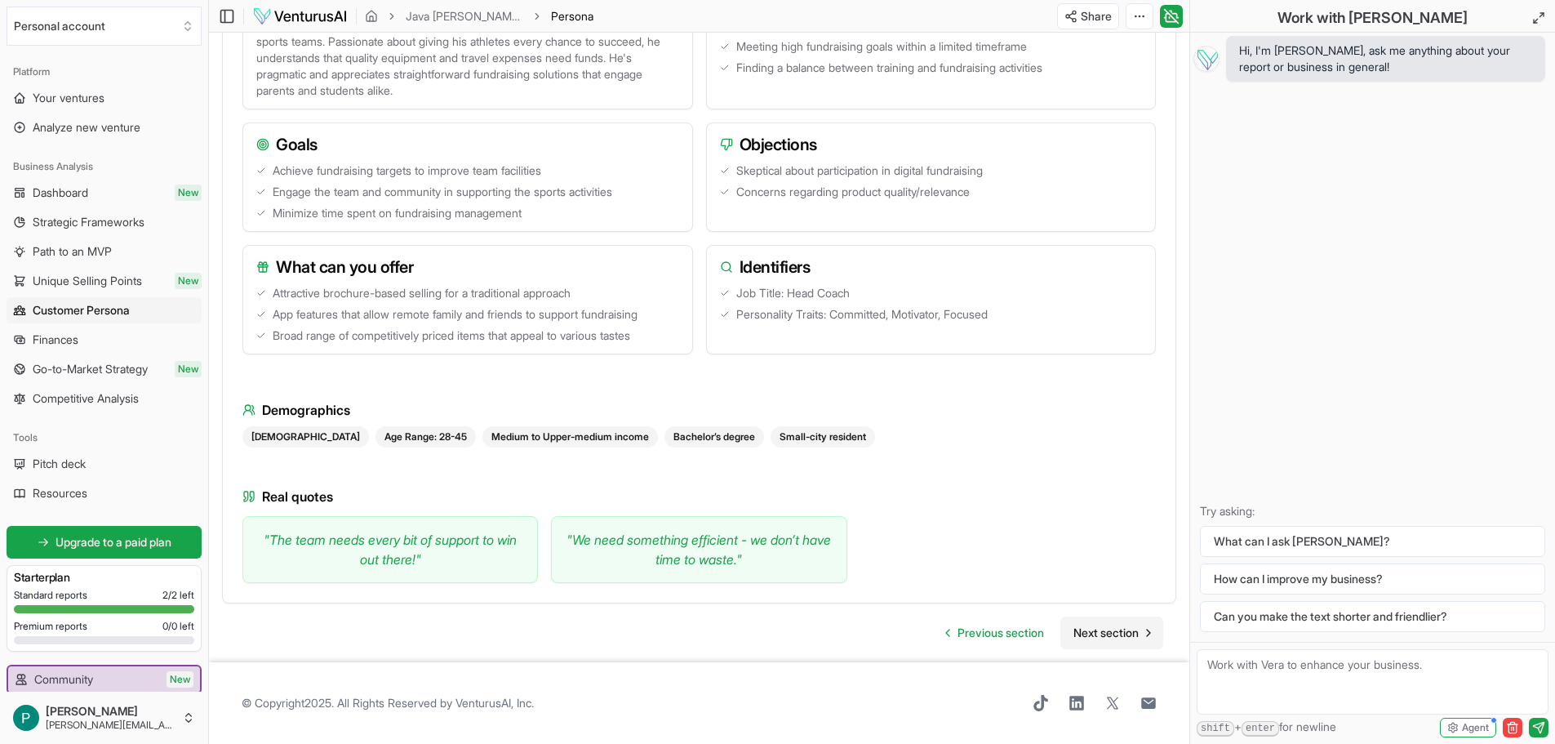
click at [1106, 634] on span "Next section" at bounding box center [1106, 633] width 65 height 16
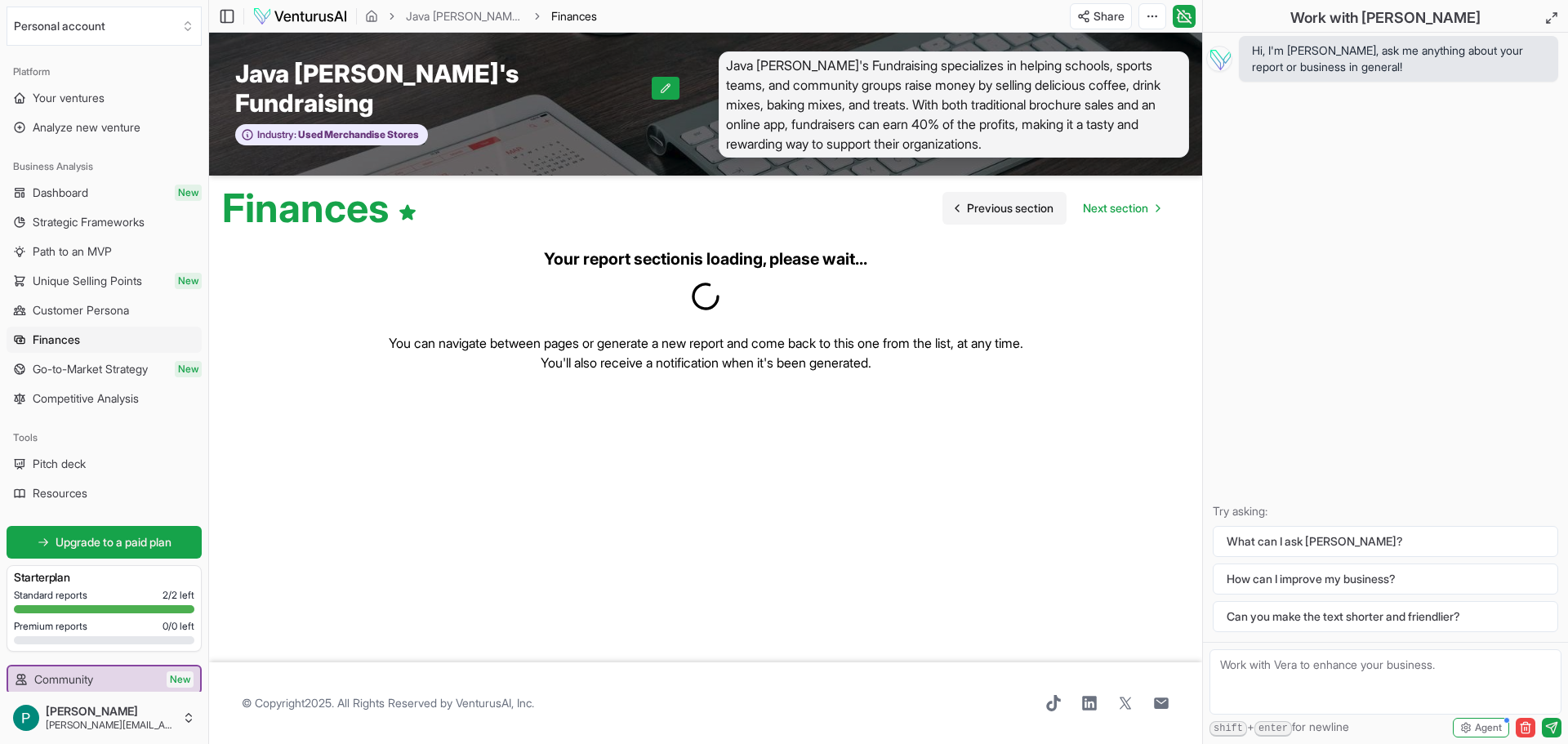
click at [1020, 200] on span "Previous section" at bounding box center [1010, 208] width 87 height 16
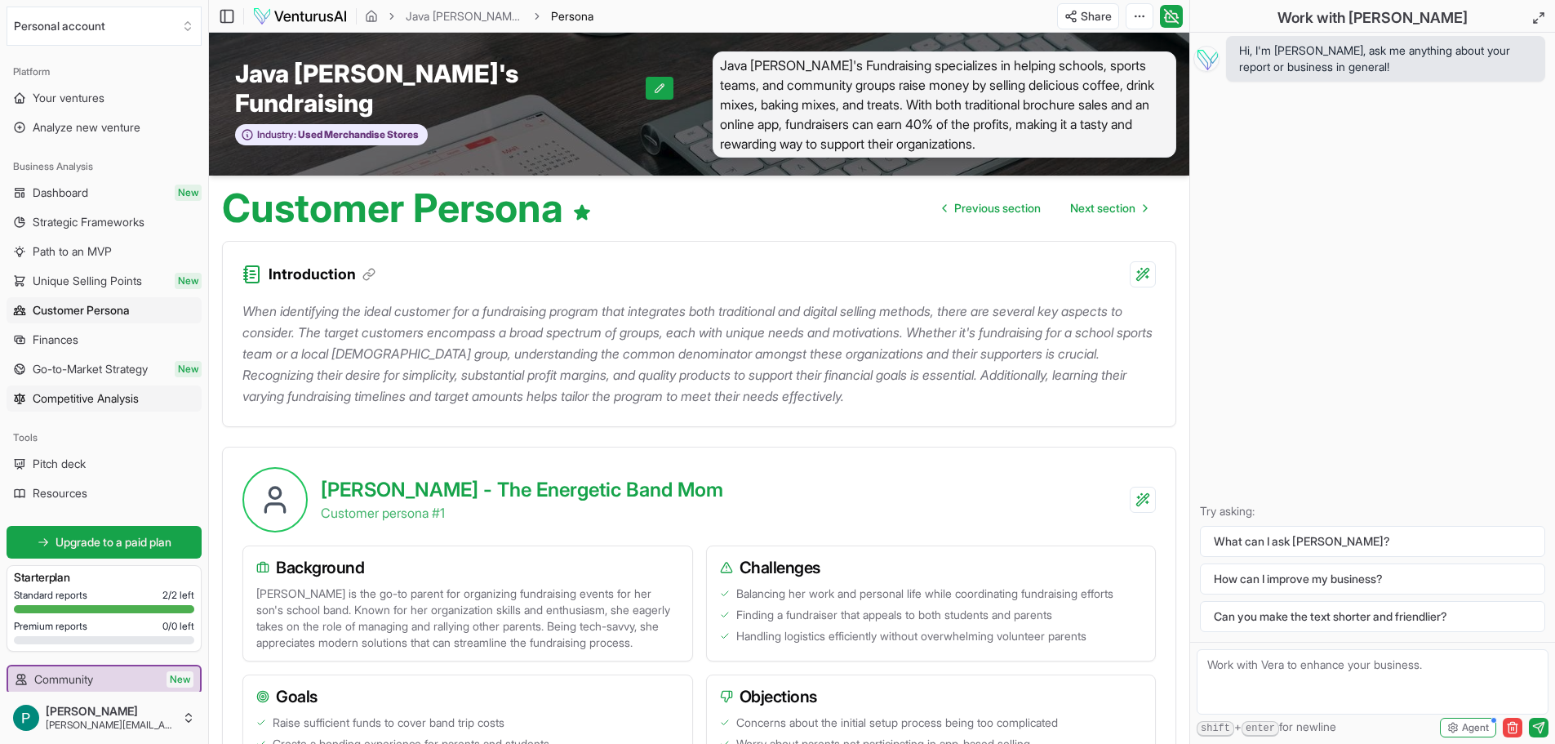
click at [74, 400] on span "Competitive Analysis" at bounding box center [86, 398] width 106 height 16
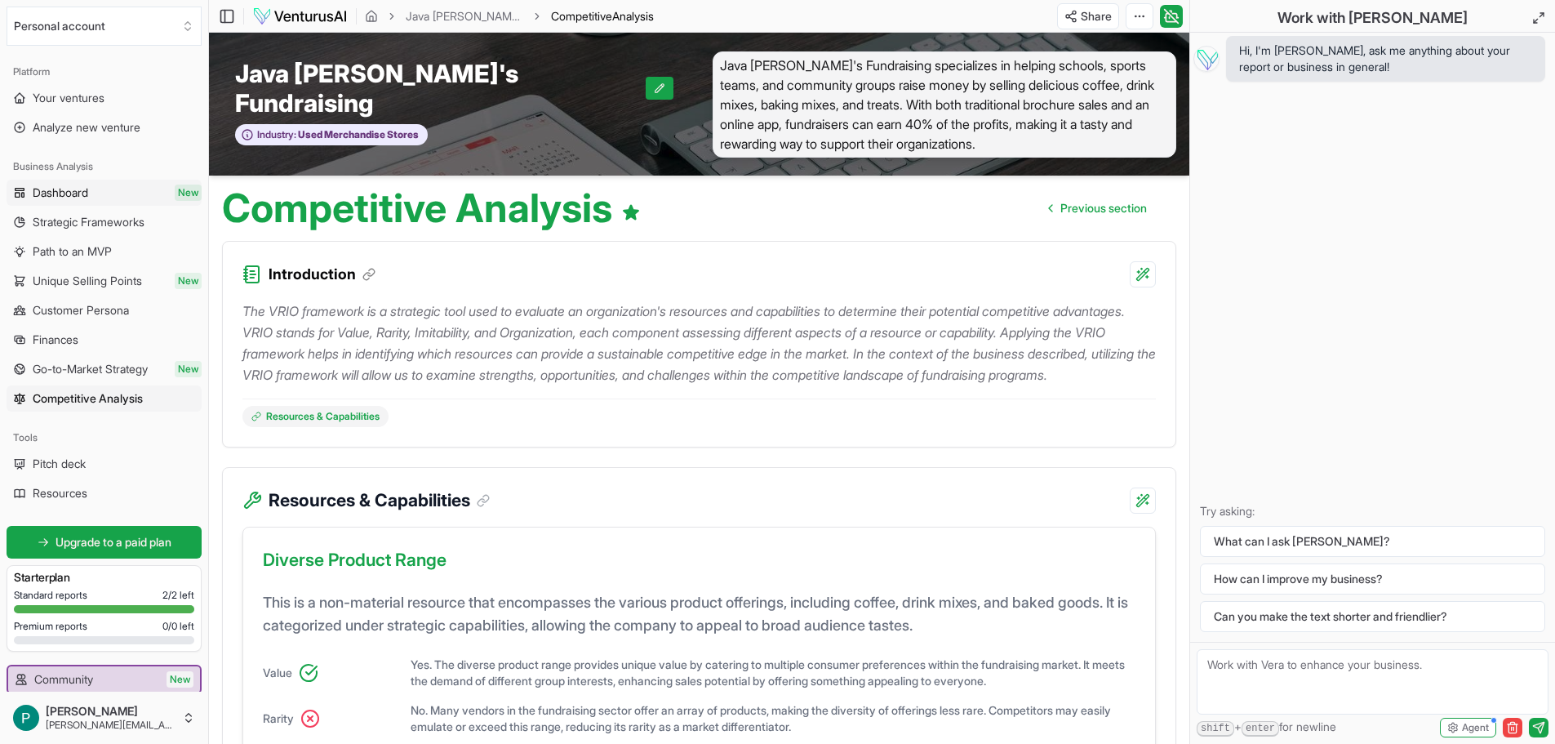
click at [73, 189] on span "Dashboard" at bounding box center [61, 193] width 56 height 16
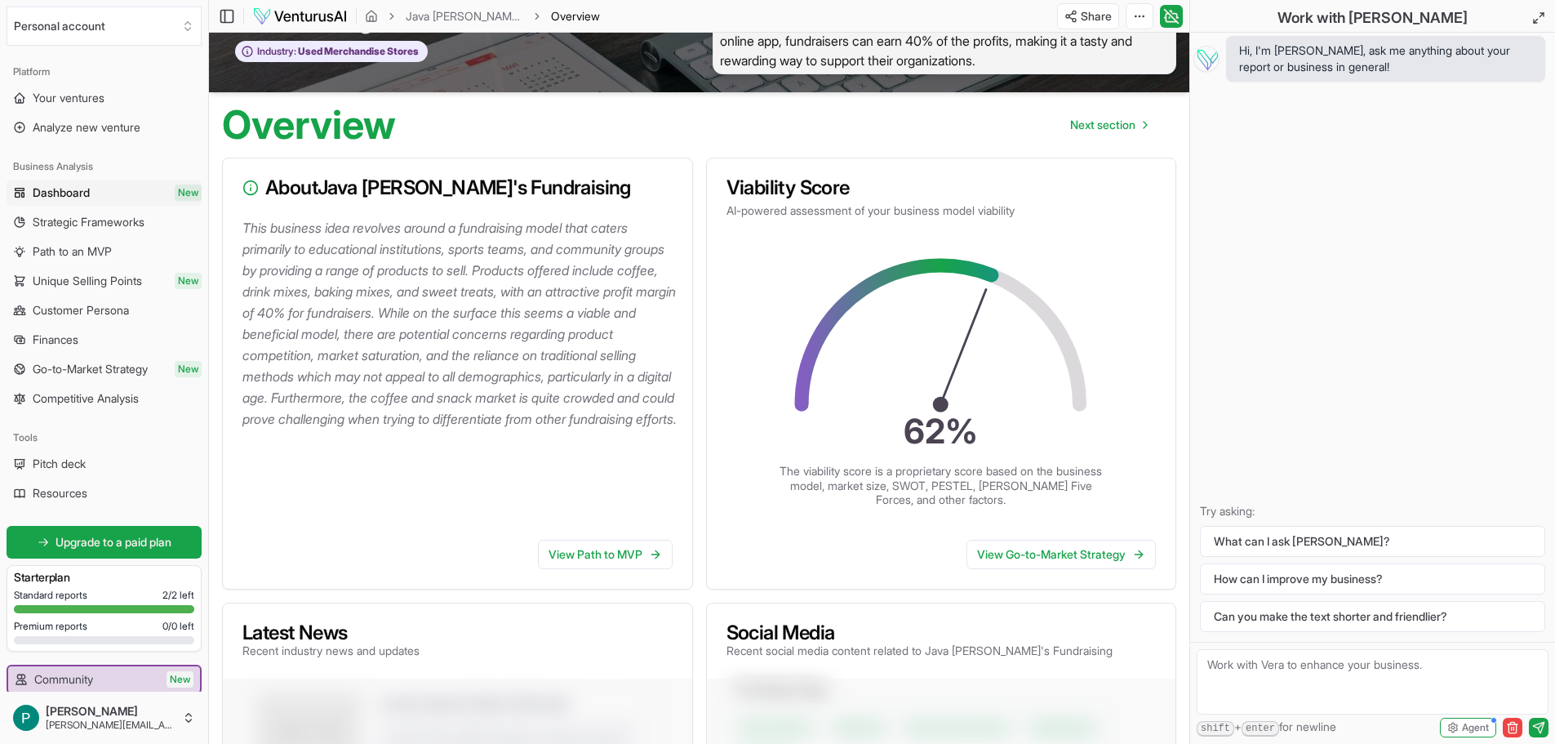
scroll to position [82, 0]
click at [78, 347] on span "Finances" at bounding box center [56, 339] width 46 height 16
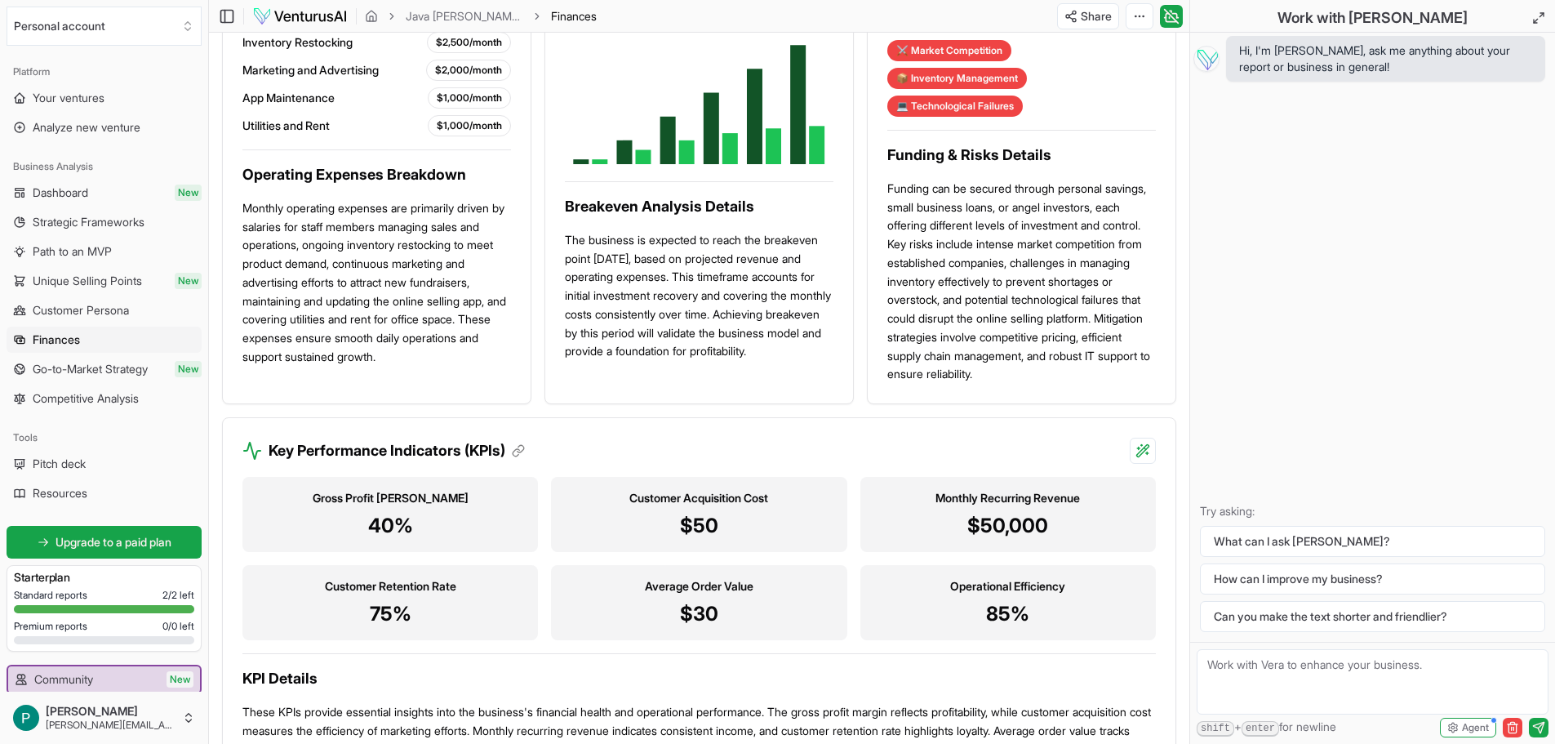
scroll to position [1347, 0]
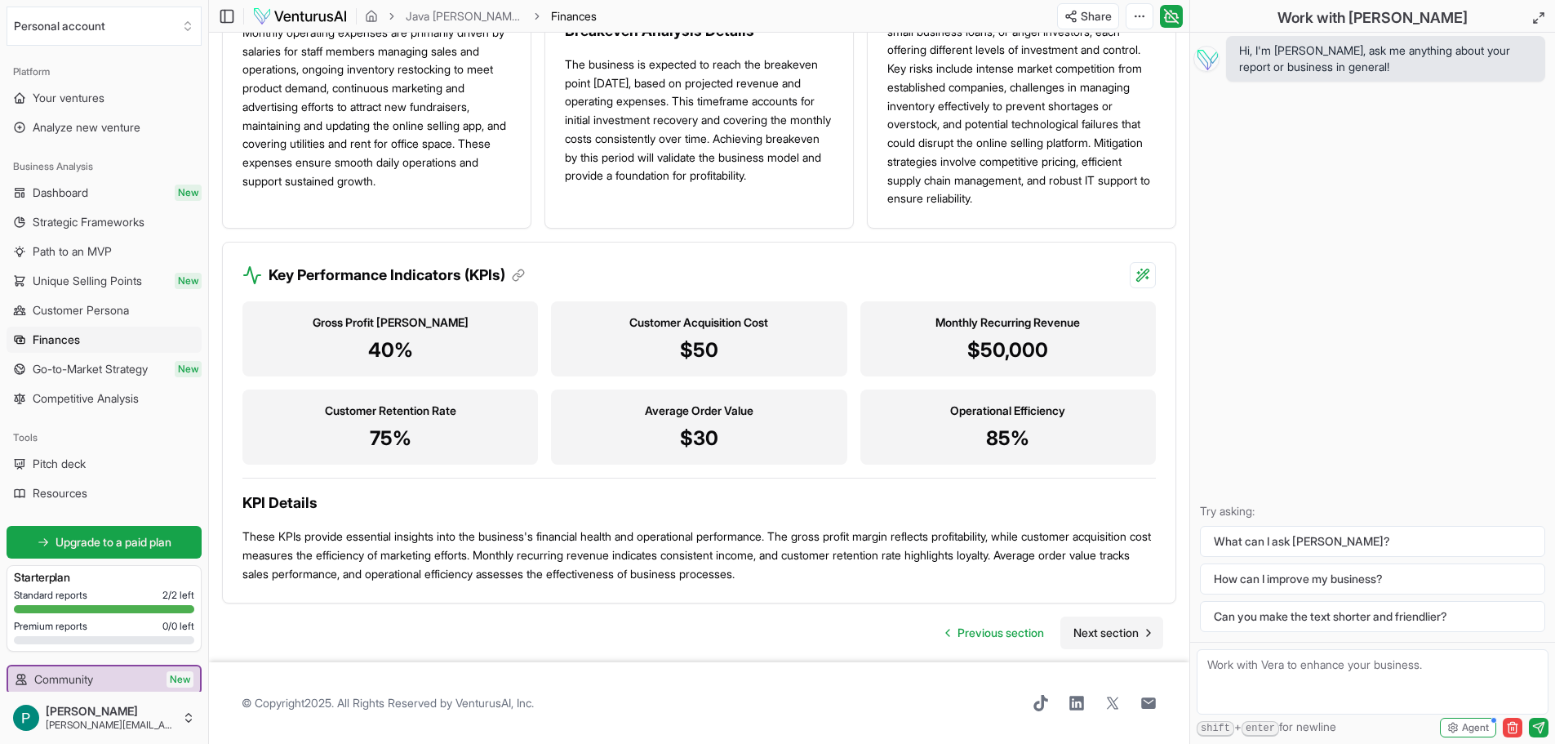
click at [1118, 638] on span "Next section" at bounding box center [1106, 633] width 65 height 16
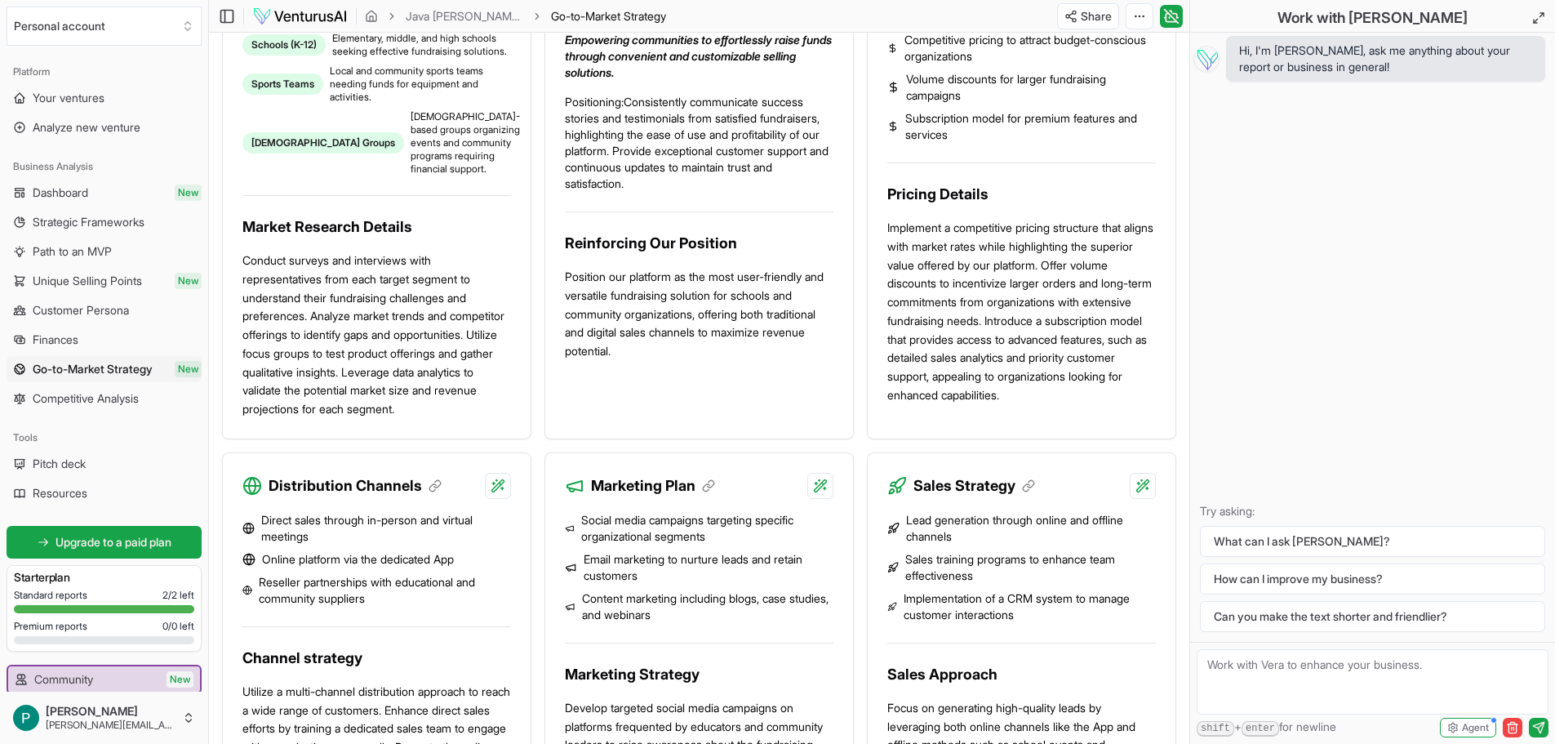
scroll to position [1061, 0]
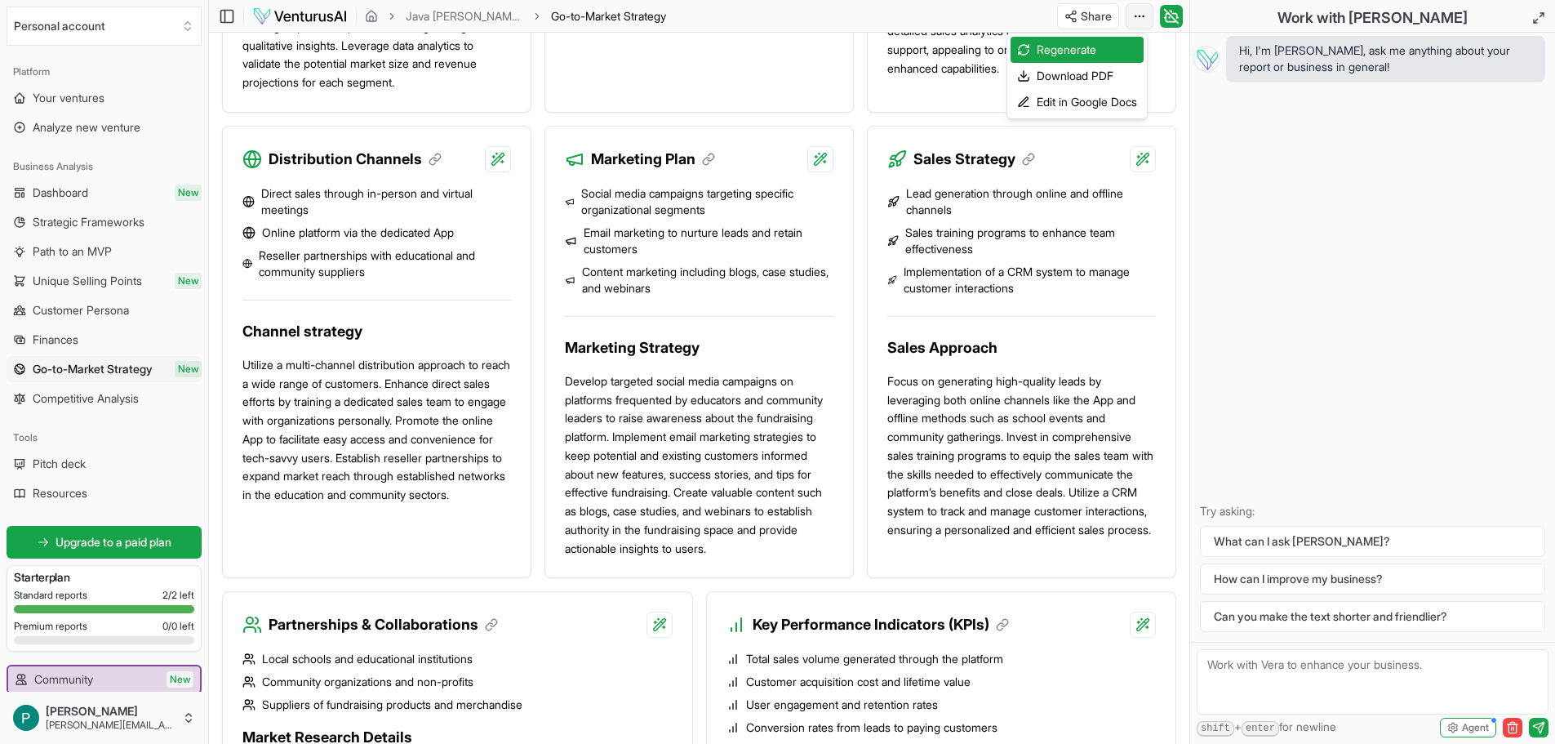
click at [1073, 101] on div "Edit in Google Docs" at bounding box center [1077, 102] width 133 height 26
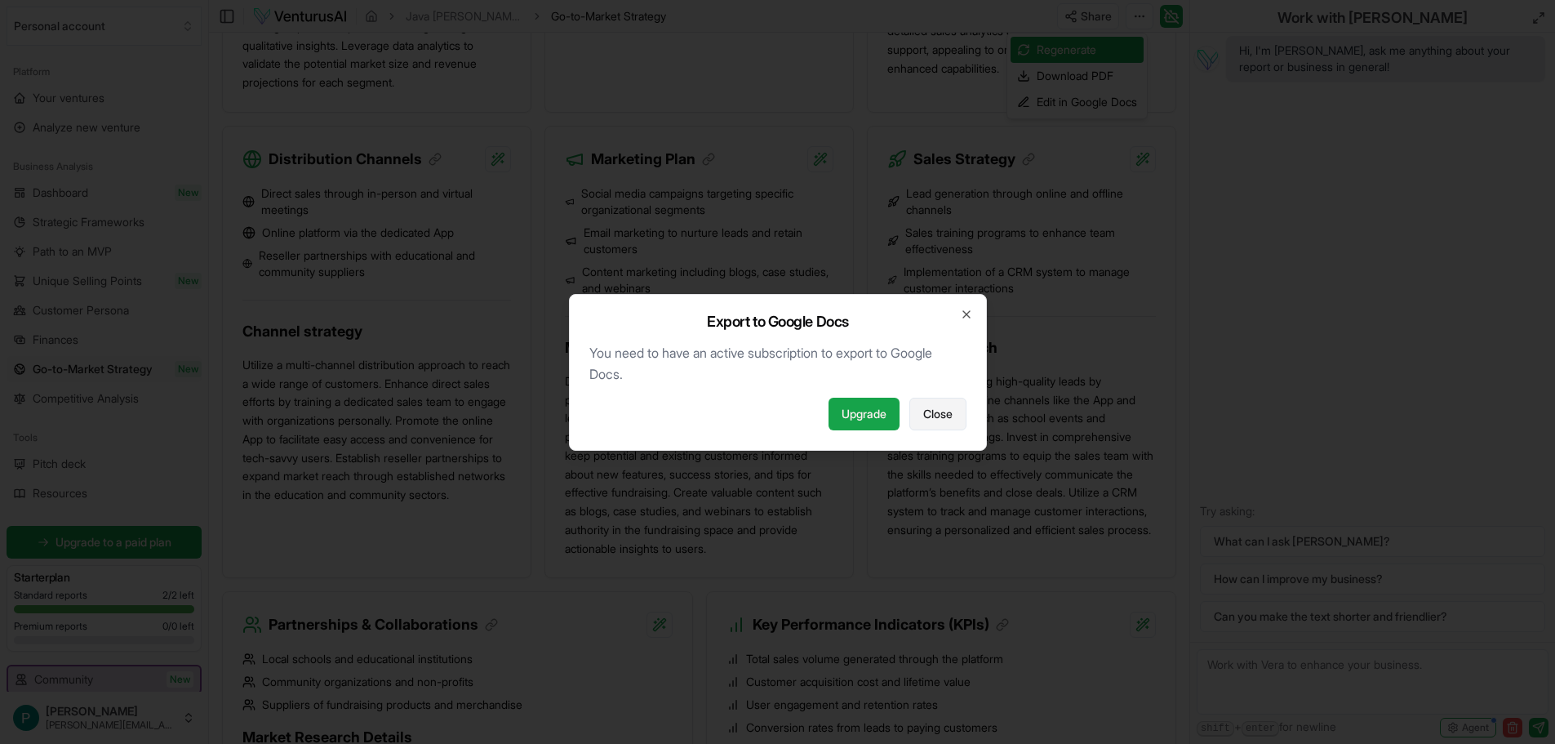
click at [921, 409] on button "Close" at bounding box center [938, 414] width 57 height 33
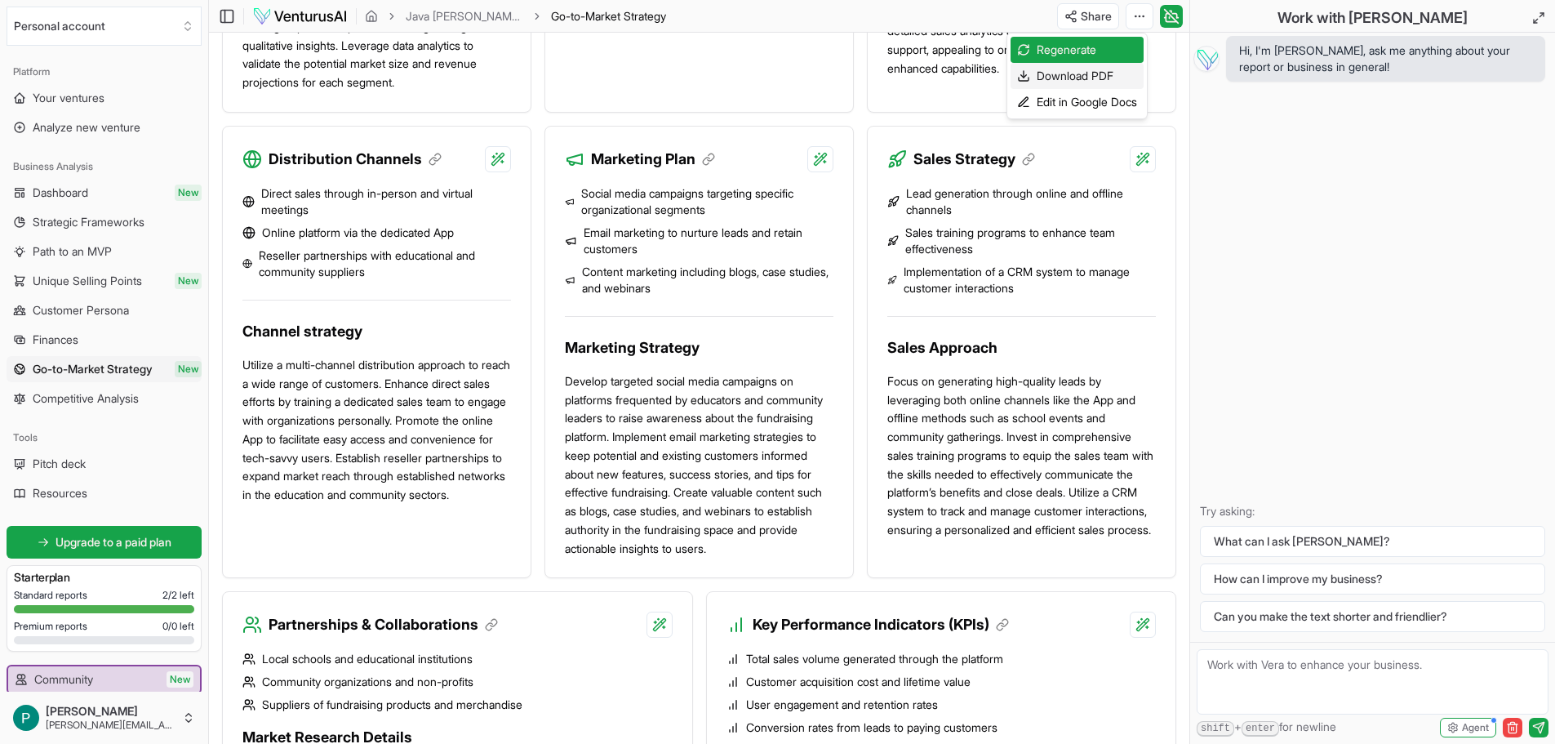
click at [1074, 68] on div "Download PDF" at bounding box center [1077, 76] width 133 height 26
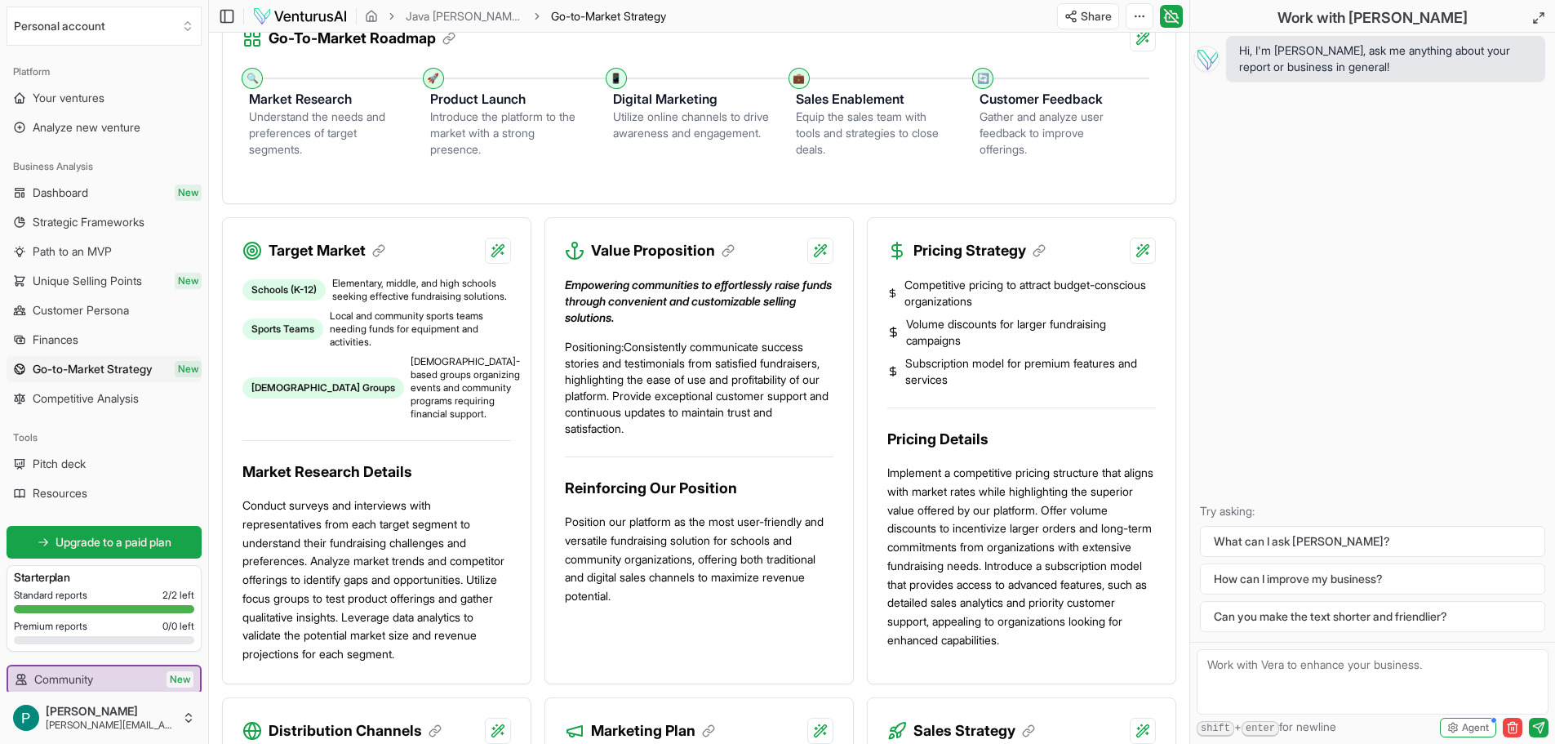
scroll to position [0, 0]
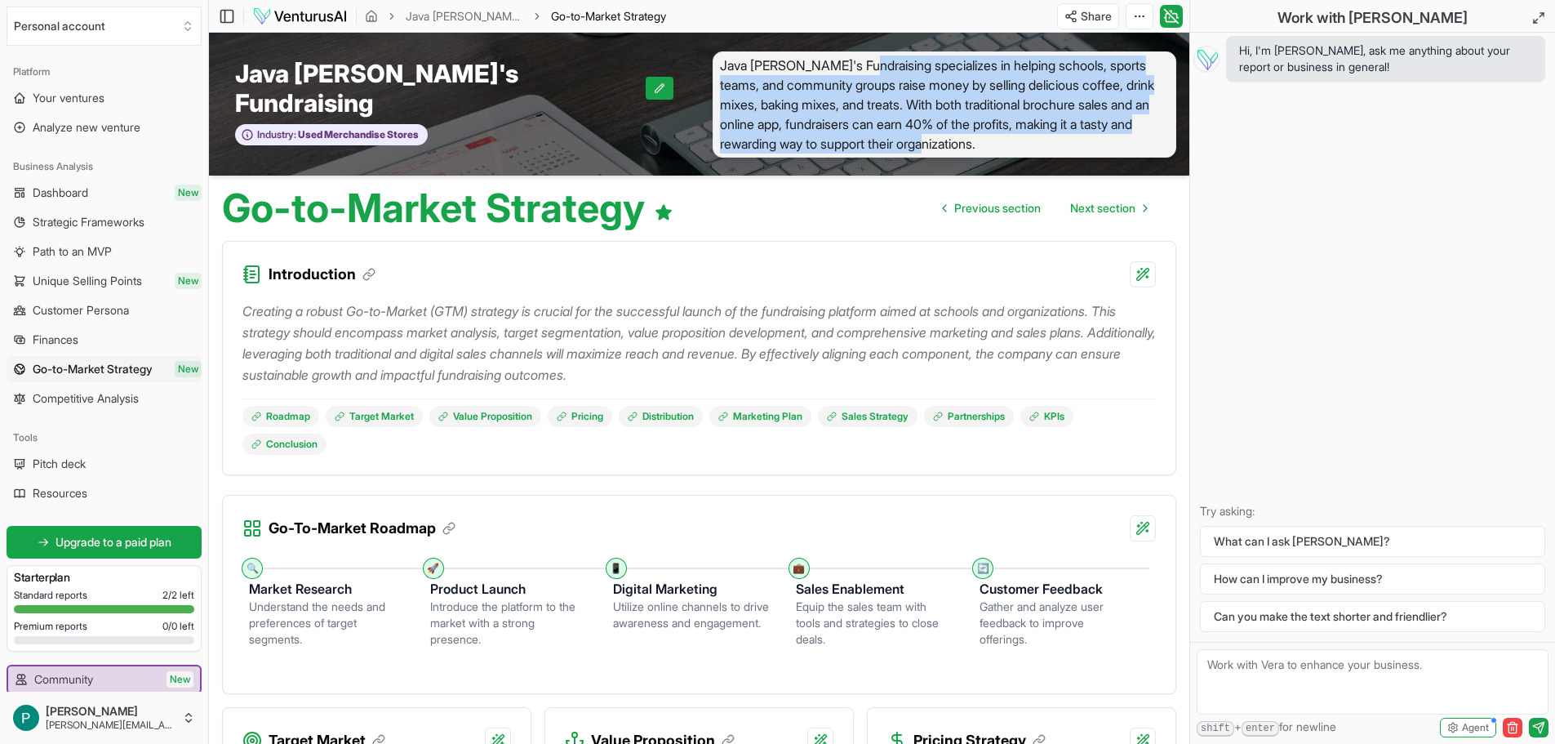
drag, startPoint x: 865, startPoint y: 57, endPoint x: 1035, endPoint y: 132, distance: 186.4
click at [1035, 132] on span "Java [PERSON_NAME]'s Fundraising specializes in helping schools, sports teams, …" at bounding box center [945, 104] width 465 height 106
copy span "specializes in helping schools, sports teams, and community groups raise money …"
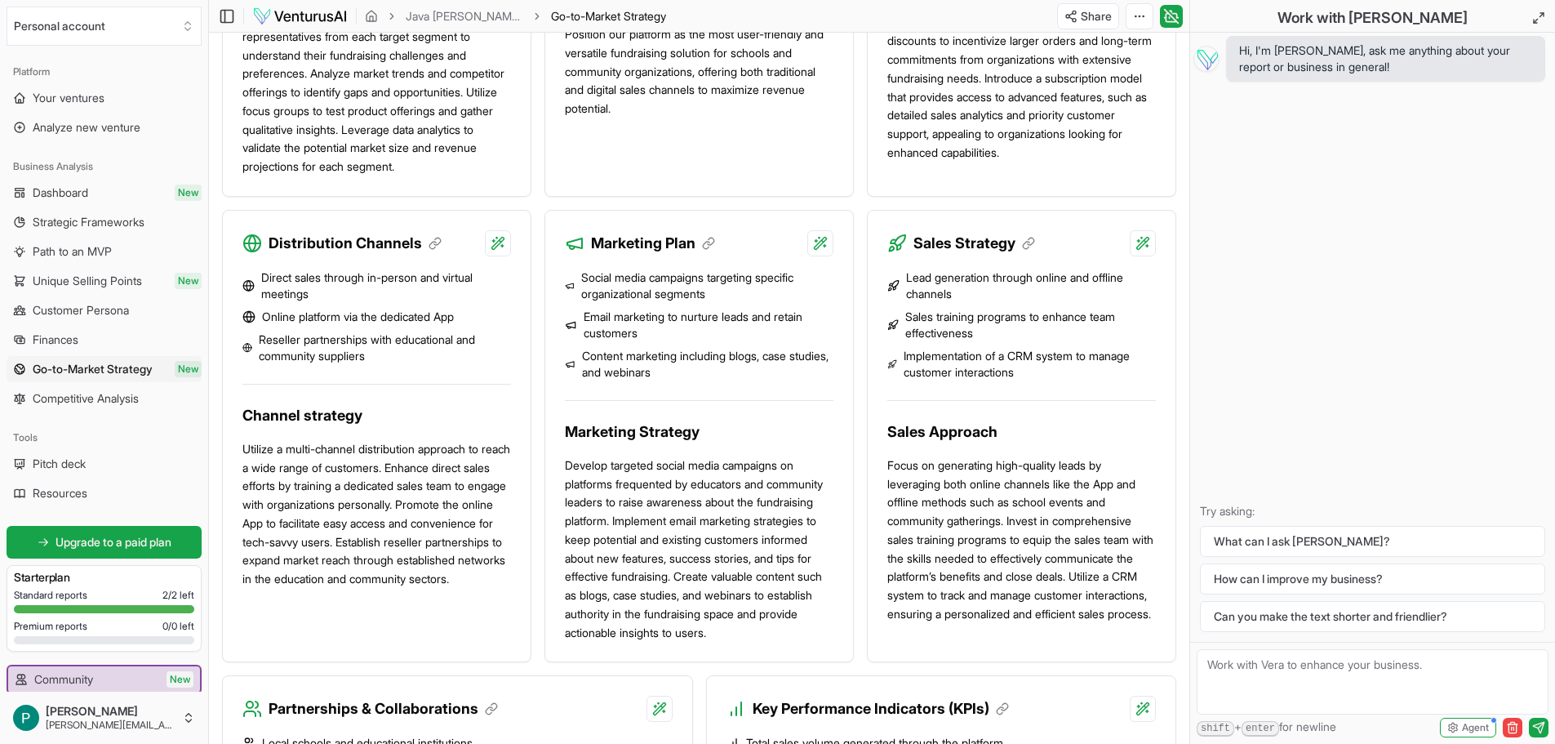
scroll to position [1225, 0]
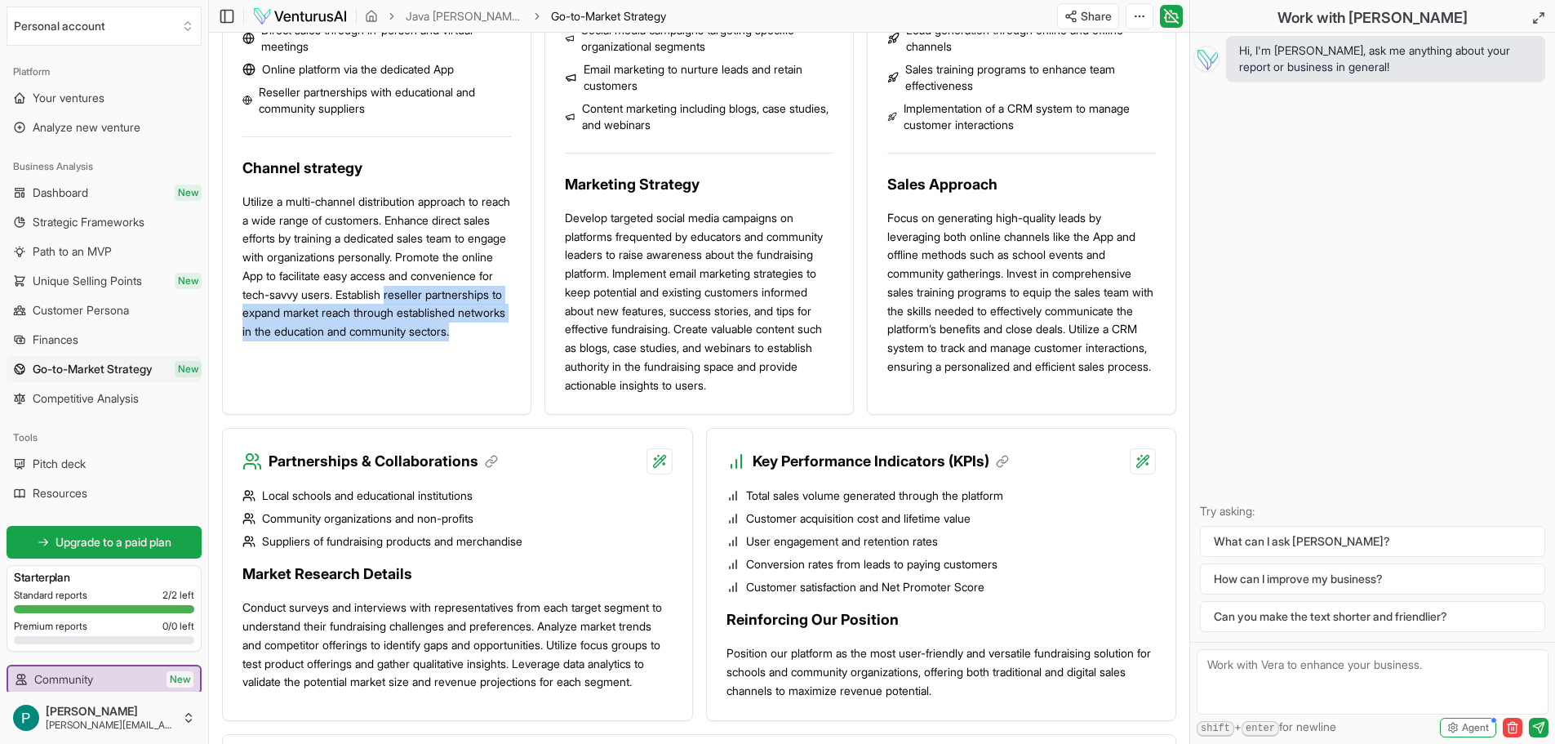
drag, startPoint x: 242, startPoint y: 308, endPoint x: 377, endPoint y: 340, distance: 138.4
click at [378, 340] on p "Utilize a multi-channel distribution approach to reach a wide range of customer…" at bounding box center [376, 267] width 269 height 149
copy p "reseller partnerships to expand market reach through established networks in th…"
